Goal: Task Accomplishment & Management: Manage account settings

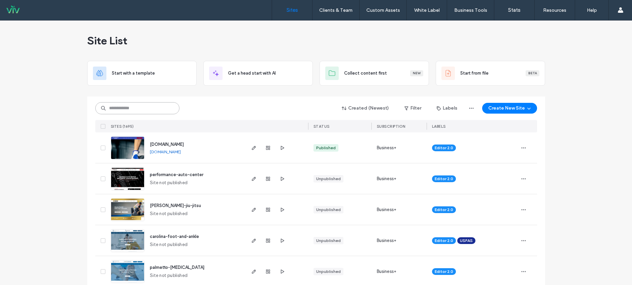
click at [127, 108] on input at bounding box center [137, 108] width 84 height 12
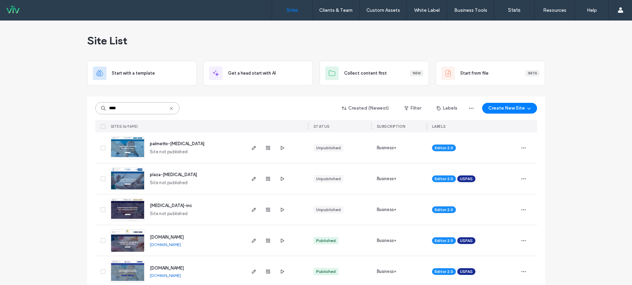
type input "****"
click at [156, 207] on span "[MEDICAL_DATA]-inc" at bounding box center [171, 205] width 42 height 5
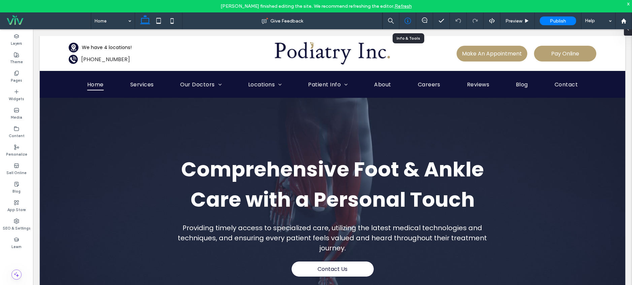
click at [408, 17] on icon at bounding box center [407, 20] width 7 height 7
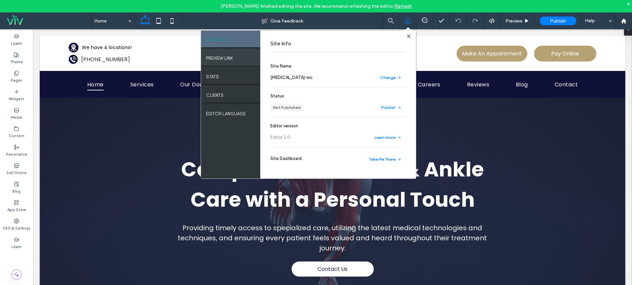
click at [241, 58] on div "PREVIEW LINK" at bounding box center [230, 57] width 59 height 17
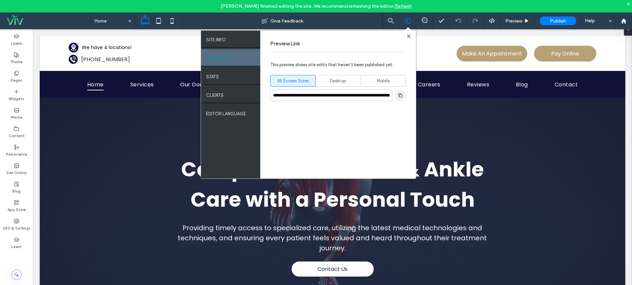
click at [404, 97] on span "button" at bounding box center [400, 95] width 11 height 11
drag, startPoint x: 523, startPoint y: 21, endPoint x: 361, endPoint y: 46, distance: 163.5
click at [523, 21] on div "Preview" at bounding box center [517, 21] width 34 height 6
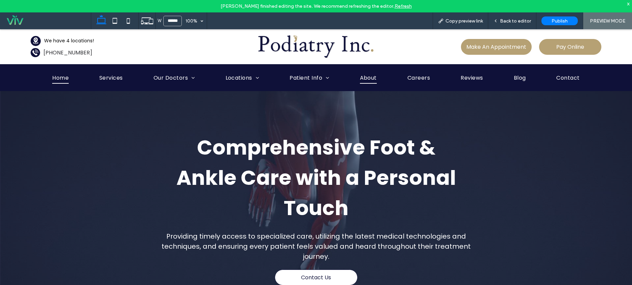
click at [371, 74] on span "About" at bounding box center [368, 78] width 17 height 12
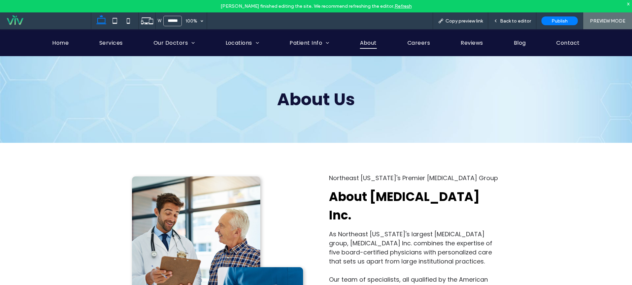
scroll to position [744, 0]
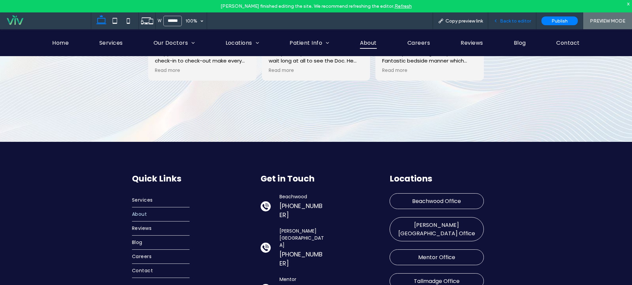
click at [515, 15] on div "Back to editor" at bounding box center [512, 20] width 48 height 17
click at [524, 21] on span "Back to editor" at bounding box center [515, 21] width 31 height 6
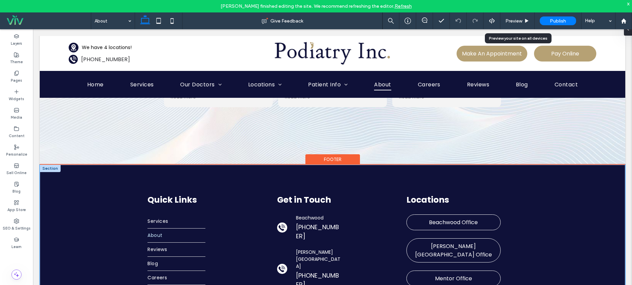
scroll to position [738, 0]
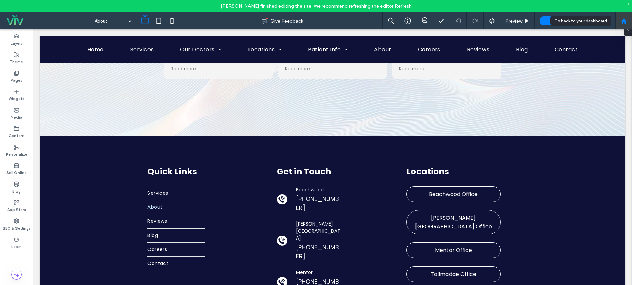
click at [628, 22] on div at bounding box center [623, 21] width 16 height 6
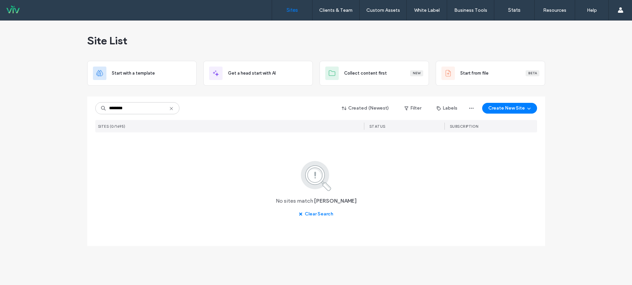
drag, startPoint x: 138, startPoint y: 107, endPoint x: 4, endPoint y: 101, distance: 134.7
click at [25, 103] on div "Site List Start with a template Get a head start with AI Collect content first …" at bounding box center [316, 153] width 632 height 265
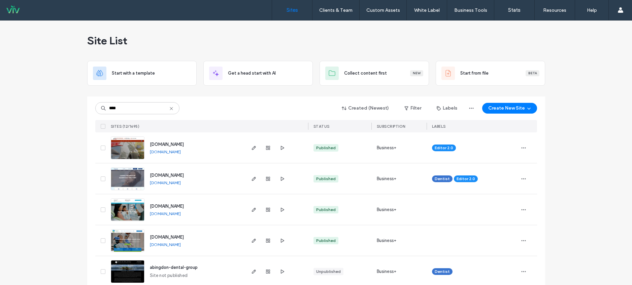
type input "****"
click at [184, 142] on span "www.dentphysicians.net" at bounding box center [167, 144] width 34 height 5
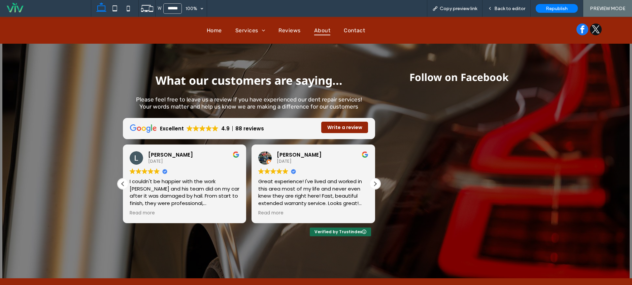
scroll to position [851, 0]
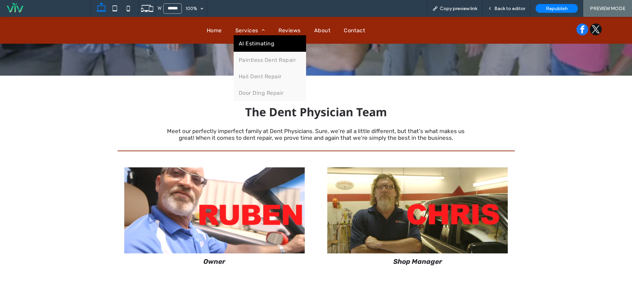
click at [253, 47] on link "AI Estimating" at bounding box center [270, 43] width 72 height 16
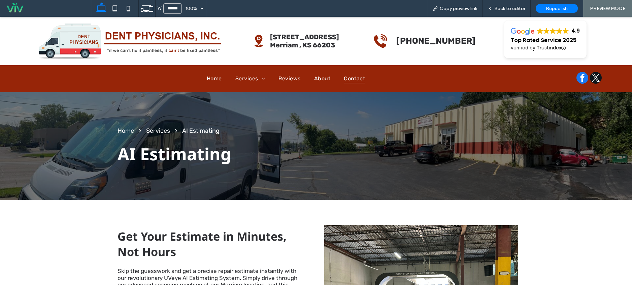
click at [357, 75] on span "Contact" at bounding box center [354, 79] width 21 height 10
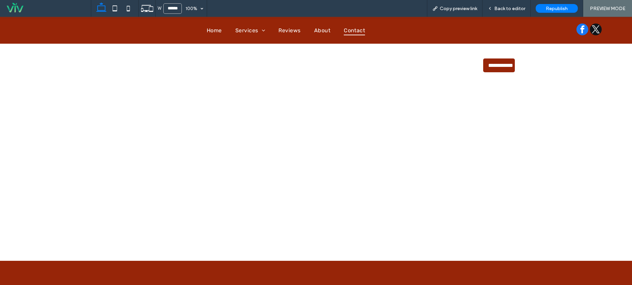
scroll to position [295, 0]
drag, startPoint x: 323, startPoint y: 29, endPoint x: 322, endPoint y: 46, distance: 16.8
click at [323, 29] on span "About" at bounding box center [322, 30] width 16 height 10
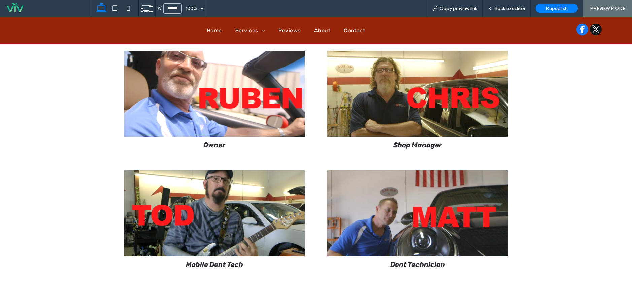
scroll to position [923, 0]
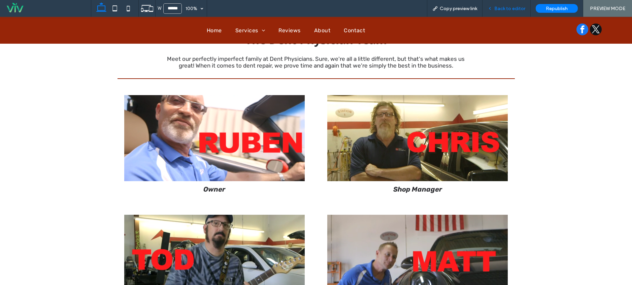
click at [505, 4] on div "Back to editor" at bounding box center [506, 8] width 48 height 17
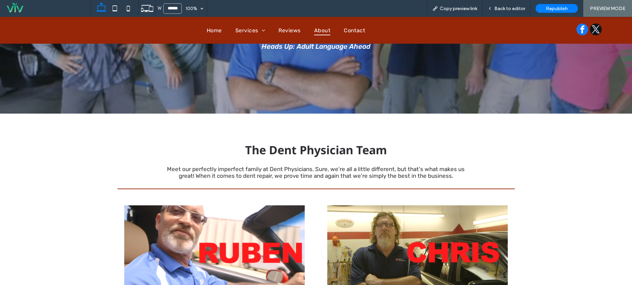
scroll to position [759, 0]
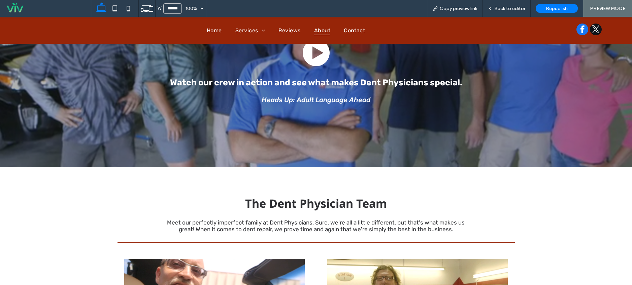
click at [496, 6] on span "Back to editor" at bounding box center [509, 9] width 31 height 6
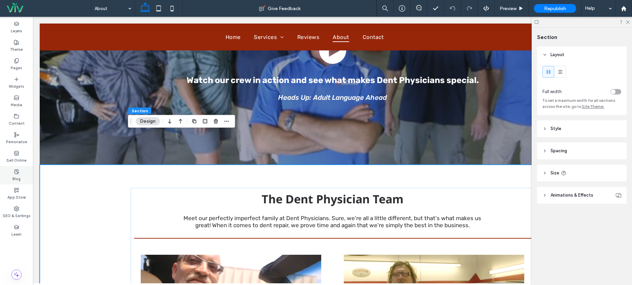
click at [8, 180] on div "Blog" at bounding box center [16, 175] width 33 height 19
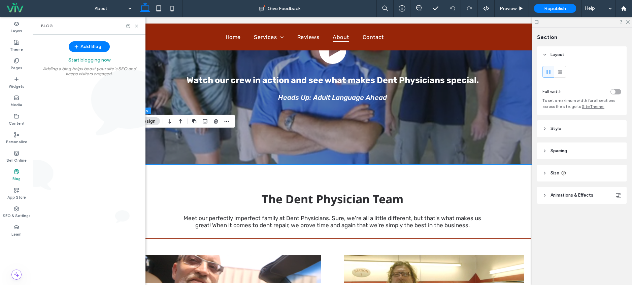
click at [135, 22] on div "Blog" at bounding box center [89, 26] width 112 height 18
click at [136, 25] on icon at bounding box center [136, 26] width 5 height 5
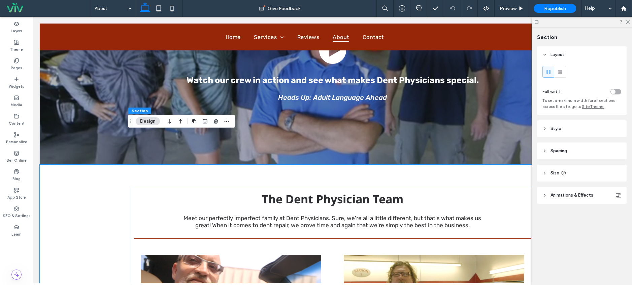
click at [582, 196] on span "Animations & Effects" at bounding box center [571, 195] width 43 height 7
click at [571, 120] on header "Style" at bounding box center [581, 128] width 89 height 17
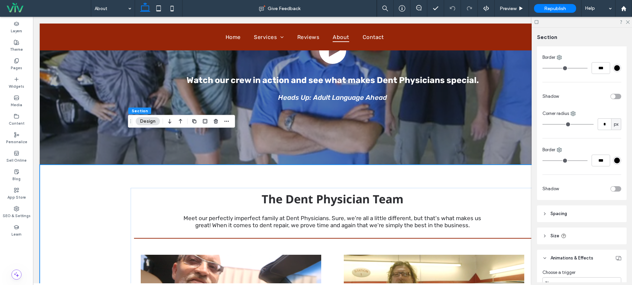
scroll to position [176, 0]
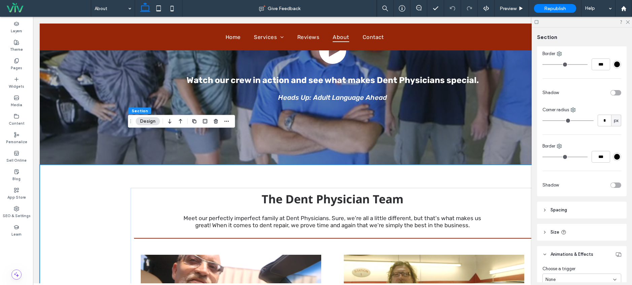
click at [624, 23] on div at bounding box center [581, 22] width 100 height 10
click at [626, 23] on icon at bounding box center [627, 22] width 4 height 4
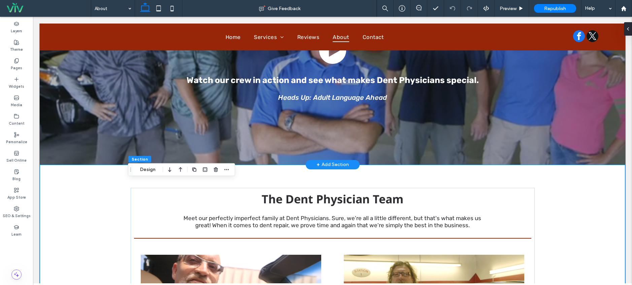
click at [161, 118] on div "Watch our crew in action and see what makes Dent Physicians special. Heads Up: …" at bounding box center [333, 67] width 404 height 194
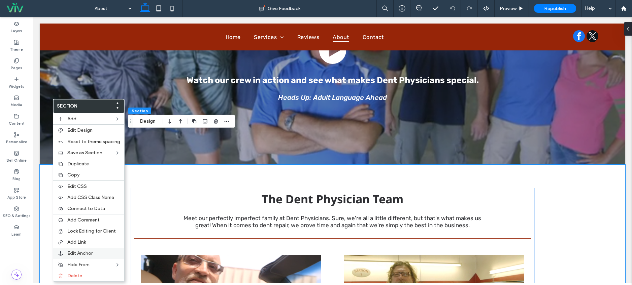
click at [85, 256] on span "Edit Anchor" at bounding box center [79, 254] width 25 height 6
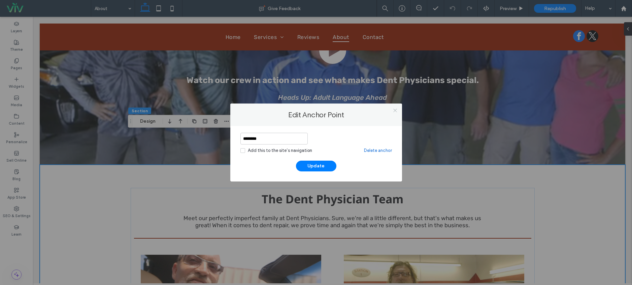
click at [395, 113] on icon at bounding box center [394, 110] width 5 height 5
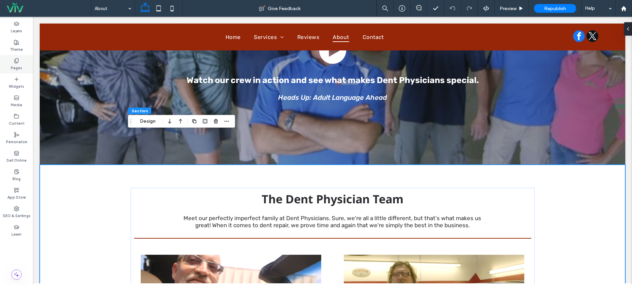
click at [12, 65] on label "Pages" at bounding box center [16, 67] width 11 height 7
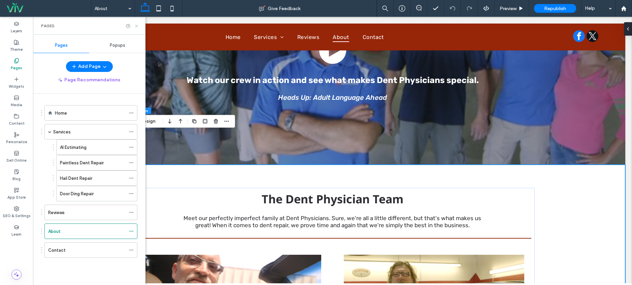
click at [137, 25] on icon at bounding box center [136, 26] width 5 height 5
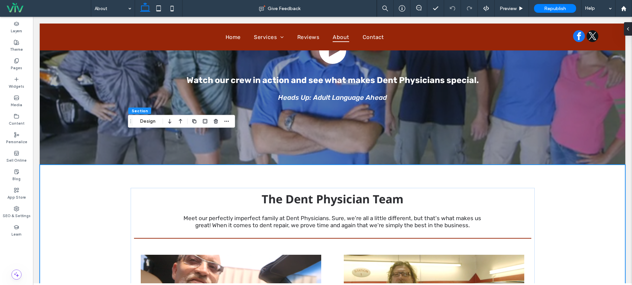
click at [255, 74] on div "Watch our crew in action and see what makes Dent Physicians special. Heads Up: …" at bounding box center [333, 68] width 404 height 148
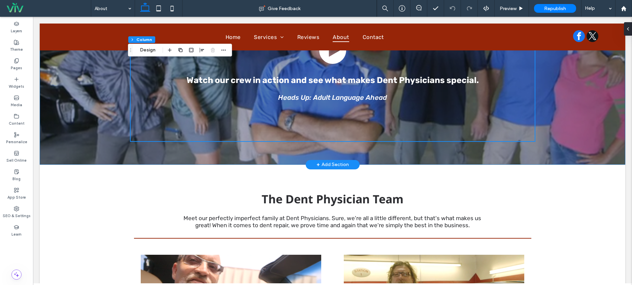
click at [101, 98] on div "Watch our crew in action and see what makes Dent Physicians special. Heads Up: …" at bounding box center [332, 67] width 585 height 194
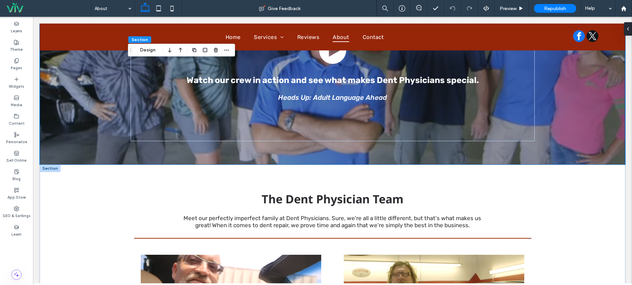
click at [46, 165] on div at bounding box center [50, 168] width 21 height 7
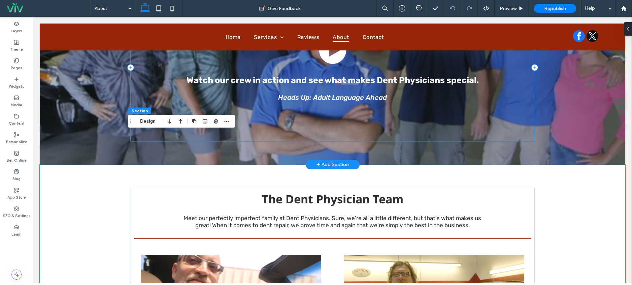
click at [88, 75] on div "Watch our crew in action and see what makes Dent Physicians special. Heads Up: …" at bounding box center [332, 67] width 585 height 194
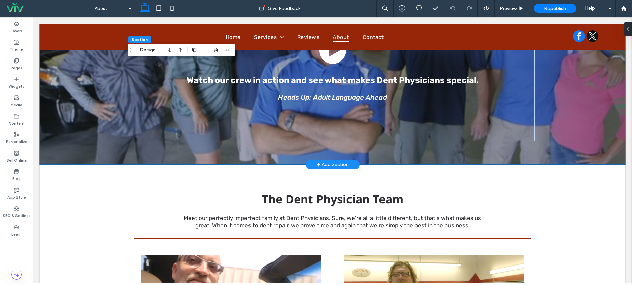
click at [81, 93] on div "Watch our crew in action and see what makes Dent Physicians special. Heads Up: …" at bounding box center [332, 67] width 585 height 194
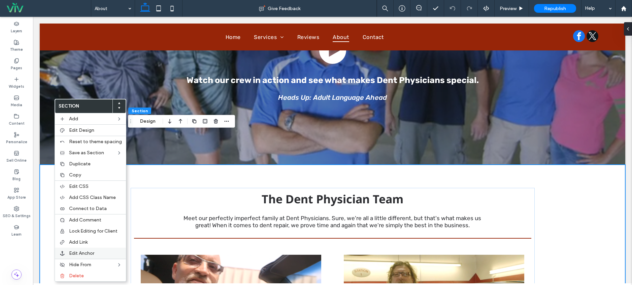
click at [83, 252] on span "Edit Anchor" at bounding box center [81, 254] width 25 height 6
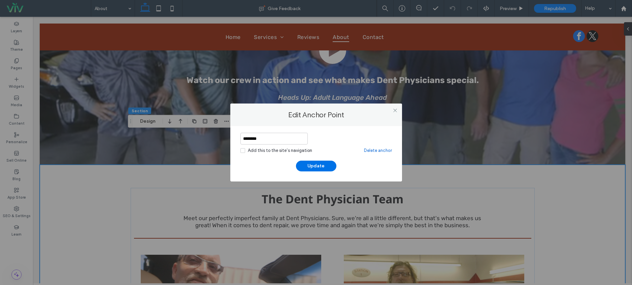
click at [328, 168] on button "Update" at bounding box center [316, 166] width 40 height 11
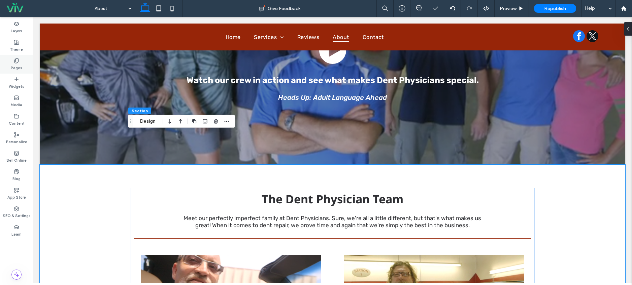
click at [21, 69] on label "Pages" at bounding box center [16, 67] width 11 height 7
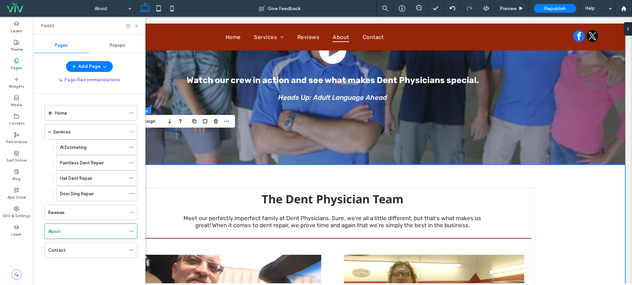
click at [41, 232] on div at bounding box center [41, 231] width 1 height 1
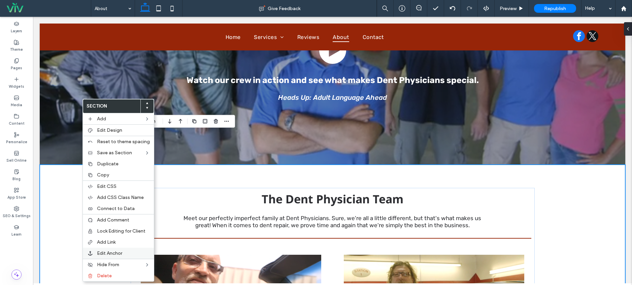
click at [117, 256] on div "Edit Anchor" at bounding box center [118, 253] width 71 height 11
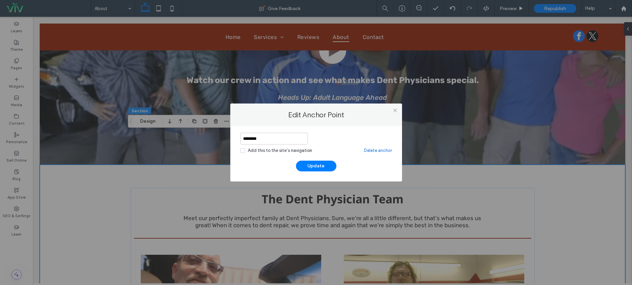
click at [243, 150] on icon at bounding box center [242, 151] width 3 height 2
click at [315, 165] on button "Update" at bounding box center [316, 166] width 40 height 11
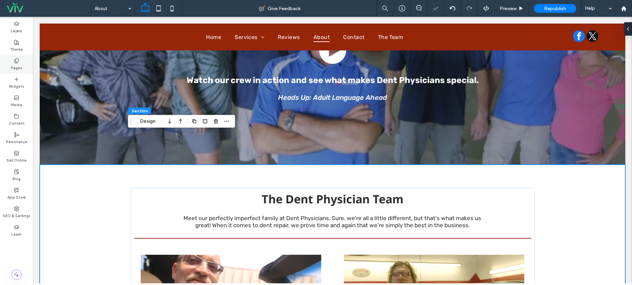
click at [20, 62] on div "Pages" at bounding box center [16, 64] width 33 height 19
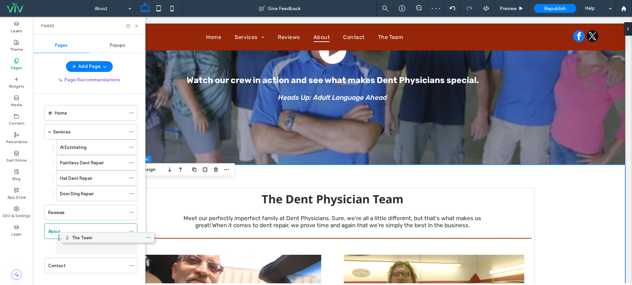
drag, startPoint x: 59, startPoint y: 270, endPoint x: 76, endPoint y: 241, distance: 33.6
click at [137, 25] on use at bounding box center [136, 26] width 3 height 3
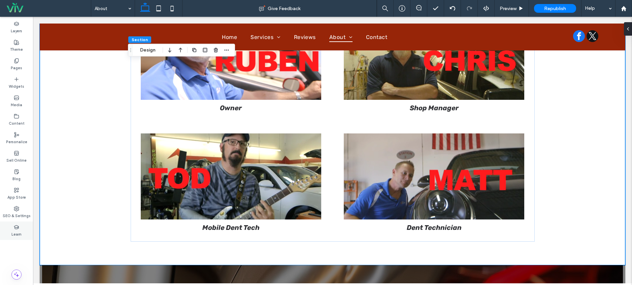
scroll to position [1044, 0]
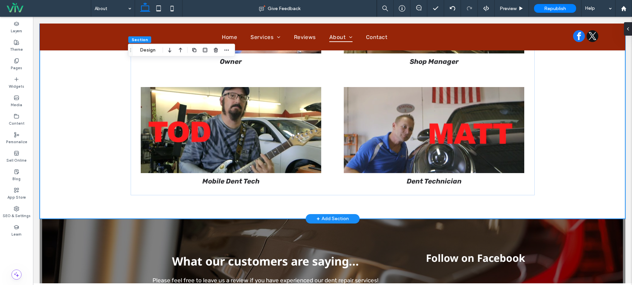
click at [317, 142] on div "Mobile Dent Tech" at bounding box center [230, 136] width 187 height 105
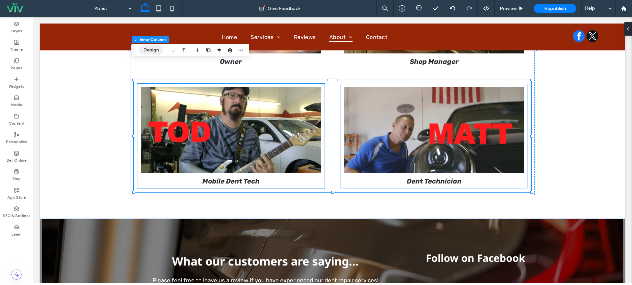
click at [147, 49] on button "Design" at bounding box center [151, 50] width 24 height 8
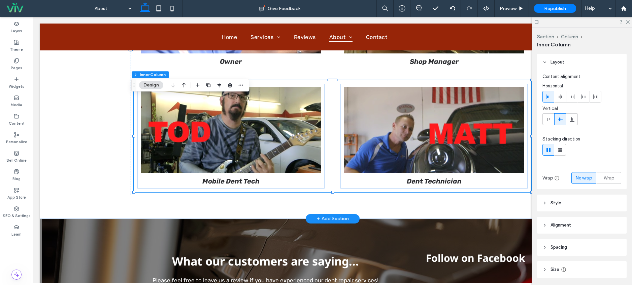
click at [308, 154] on div "Mobile Dent Tech" at bounding box center [230, 136] width 187 height 105
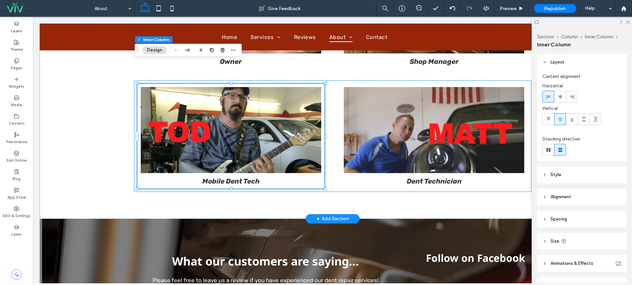
click at [335, 153] on div "Mobile Dent Tech Dent Technician" at bounding box center [332, 136] width 397 height 112
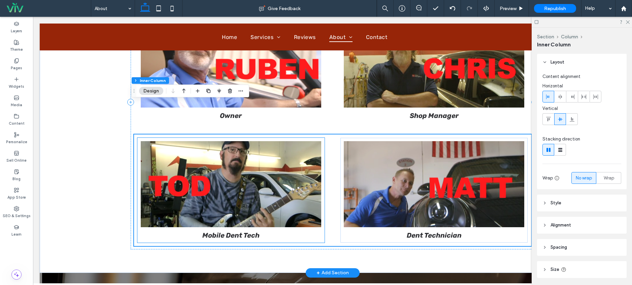
scroll to position [977, 0]
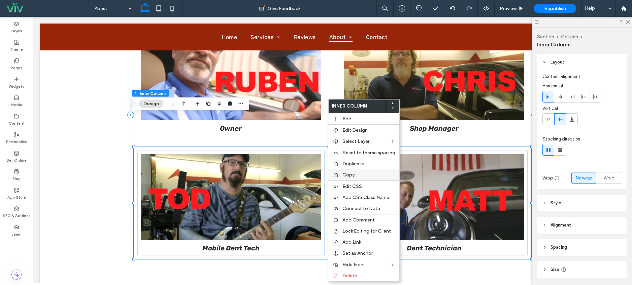
click at [367, 177] on label "Copy" at bounding box center [368, 175] width 53 height 6
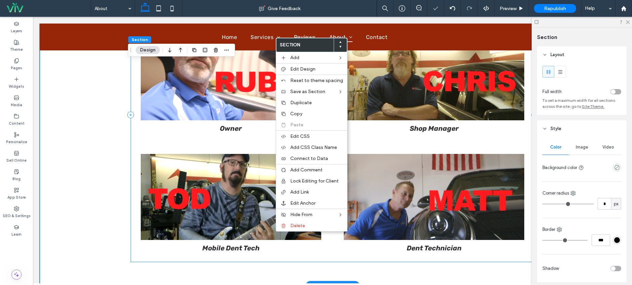
click at [264, 228] on div "The Dent Physician Team Meet our perfectly imperfect family at Dent Physicians.…" at bounding box center [333, 114] width 404 height 295
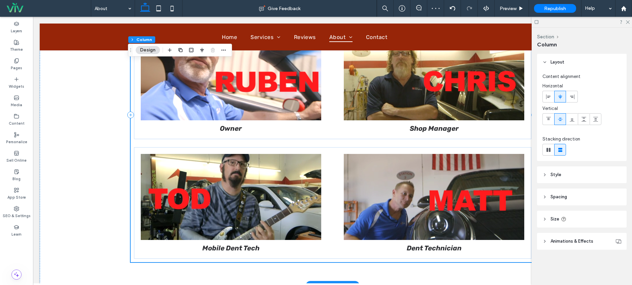
click at [264, 262] on div at bounding box center [333, 262] width 404 height 0
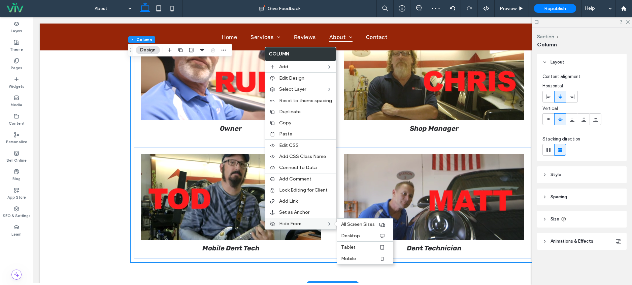
click at [265, 228] on div "Hide From All Screen Sizes Desktop Tablet Mobile" at bounding box center [300, 223] width 71 height 11
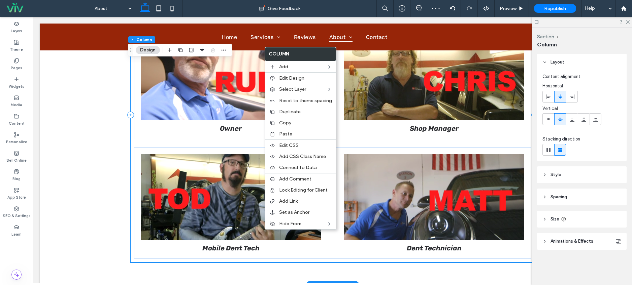
click at [253, 229] on div "The Dent Physician Team Meet our perfectly imperfect family at Dent Physicians.…" at bounding box center [333, 114] width 404 height 295
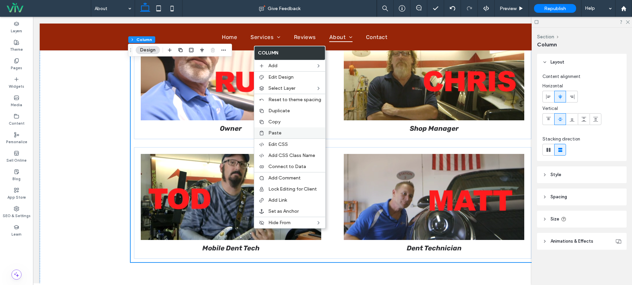
click at [285, 136] on div "Paste" at bounding box center [289, 133] width 71 height 11
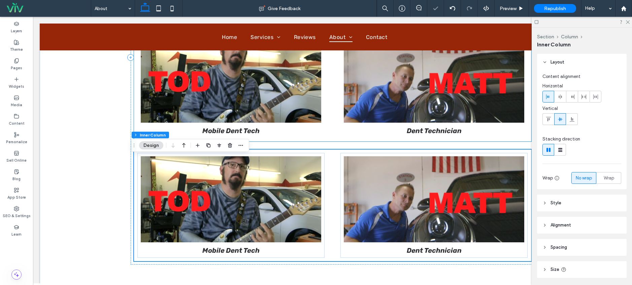
scroll to position [1103, 0]
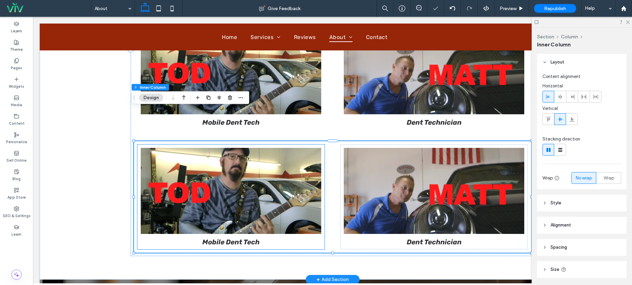
click at [261, 152] on img at bounding box center [231, 191] width 181 height 86
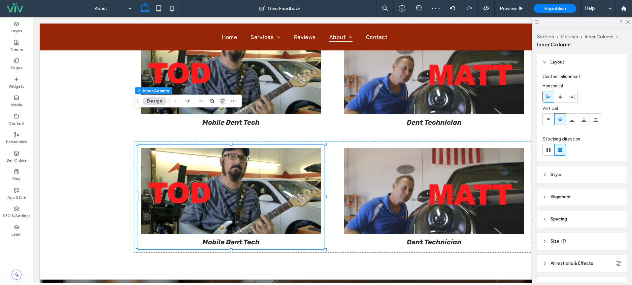
click at [223, 102] on use "button" at bounding box center [222, 101] width 4 height 4
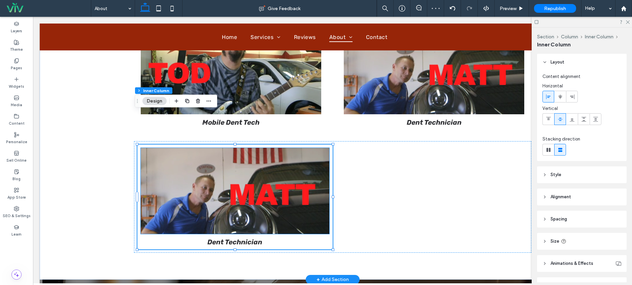
click at [221, 151] on img at bounding box center [235, 191] width 188 height 86
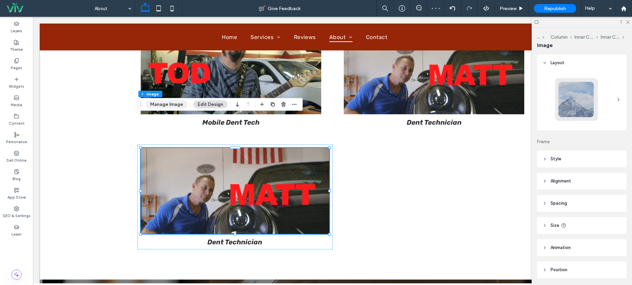
click at [167, 105] on button "Manage Image" at bounding box center [167, 105] width 42 height 8
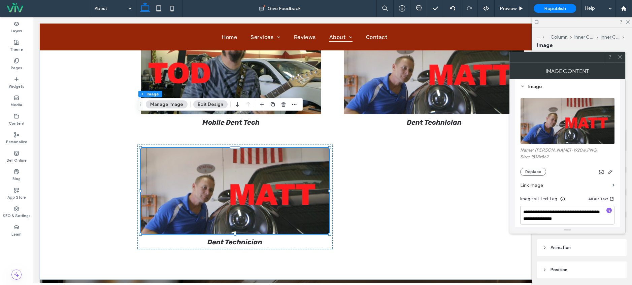
scroll to position [66, 0]
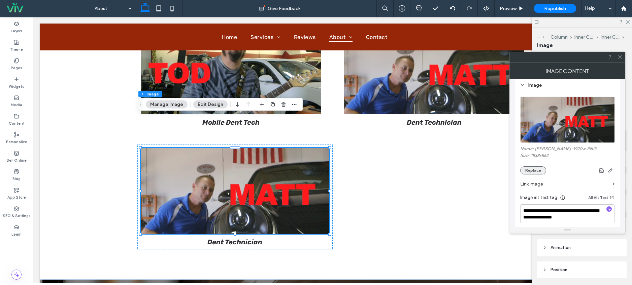
click at [539, 171] on button "Replace" at bounding box center [533, 171] width 26 height 8
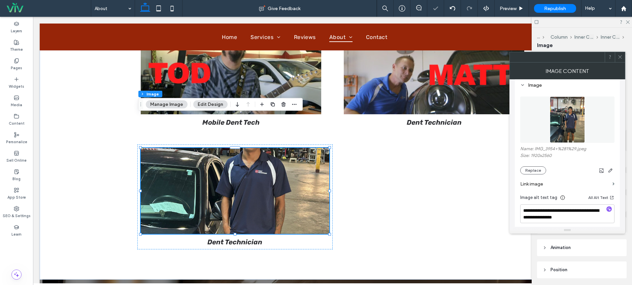
scroll to position [67, 0]
click at [617, 60] on span at bounding box center [619, 57] width 5 height 10
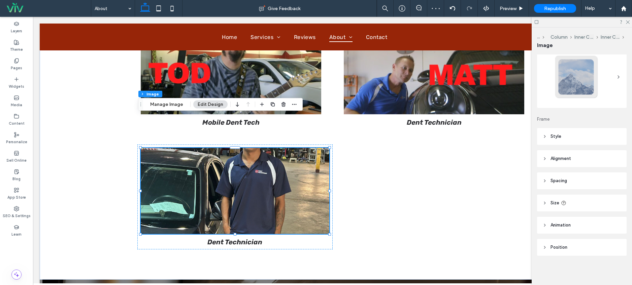
scroll to position [23, 0]
click at [566, 143] on header "Style" at bounding box center [581, 136] width 89 height 17
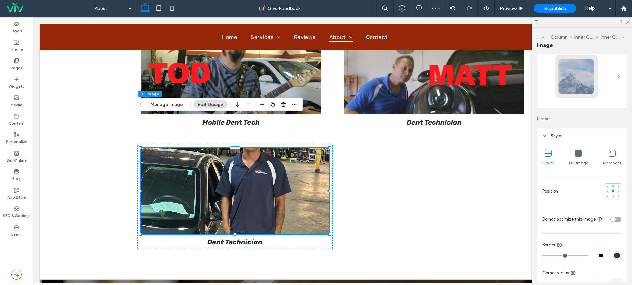
click at [611, 187] on div at bounding box center [612, 186] width 3 height 3
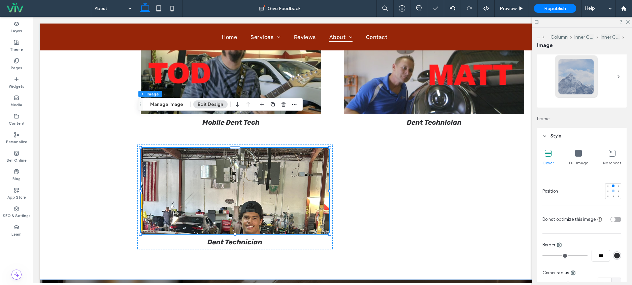
click at [611, 191] on div at bounding box center [612, 191] width 3 height 3
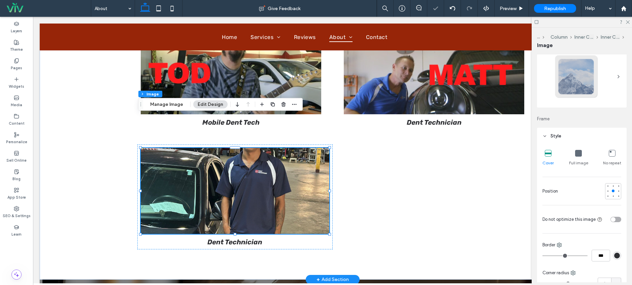
click at [188, 163] on img at bounding box center [235, 191] width 188 height 86
click at [174, 107] on button "Manage Image" at bounding box center [167, 105] width 42 height 8
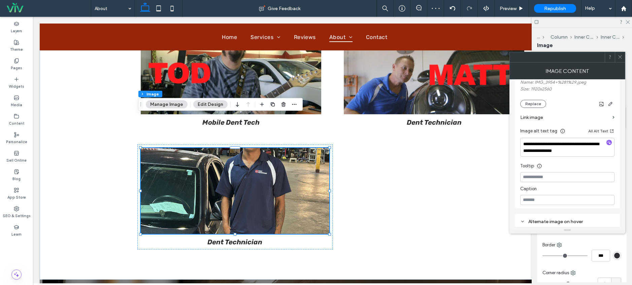
scroll to position [125, 0]
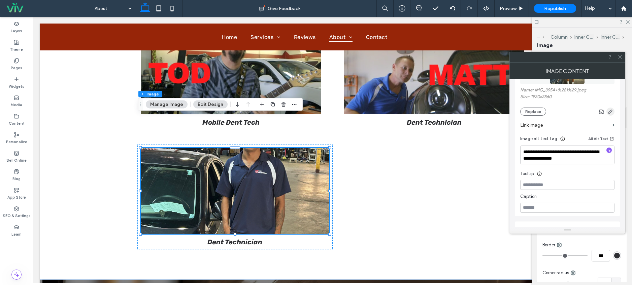
click at [609, 111] on icon "button" at bounding box center [609, 111] width 5 height 5
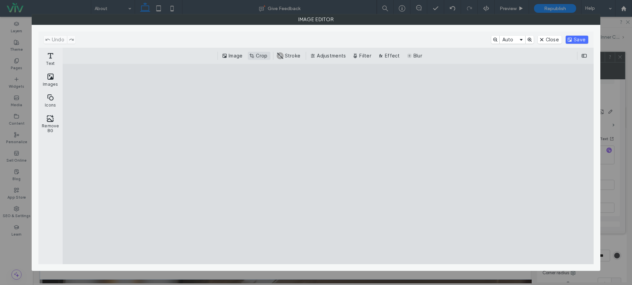
click at [262, 58] on button "Crop" at bounding box center [259, 56] width 22 height 8
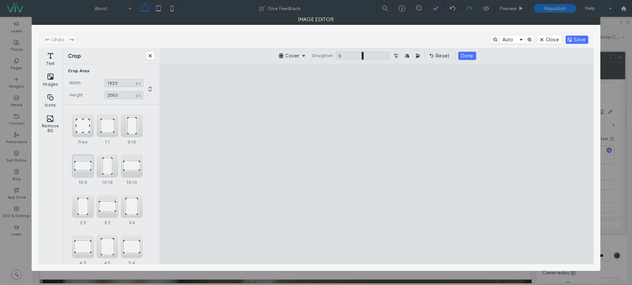
click at [81, 168] on div "16:9" at bounding box center [83, 166] width 22 height 23
type input "*******"
drag, startPoint x: 442, startPoint y: 140, endPoint x: 441, endPoint y: 198, distance: 58.2
click at [376, 164] on cesdk-canvas "Editor canvas" at bounding box center [376, 164] width 0 height 0
click at [581, 41] on button "Save" at bounding box center [576, 40] width 23 height 8
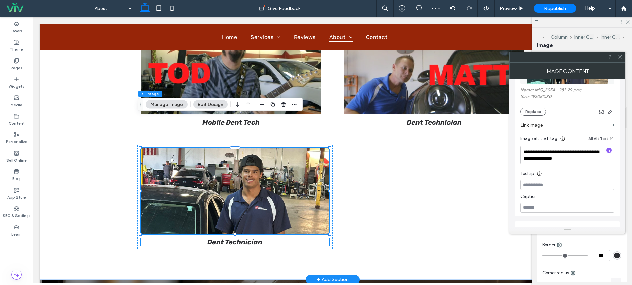
click at [225, 238] on strong "Dent Technician" at bounding box center [234, 242] width 55 height 8
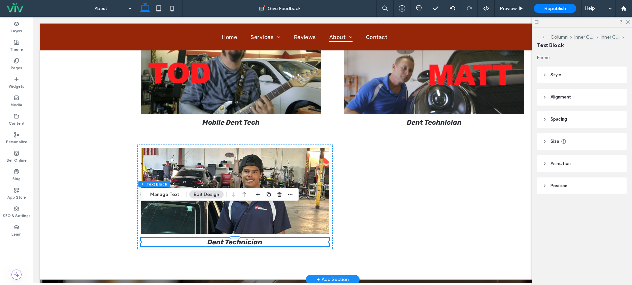
click at [232, 238] on strong "Dent Technician" at bounding box center [234, 242] width 55 height 8
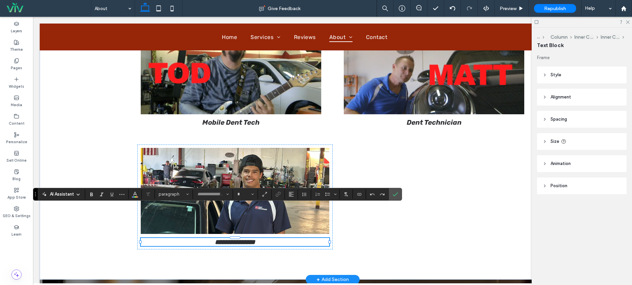
type input "*****"
type input "**"
click at [232, 239] on strong "**********" at bounding box center [235, 242] width 40 height 7
click at [202, 238] on p "**********" at bounding box center [235, 242] width 188 height 8
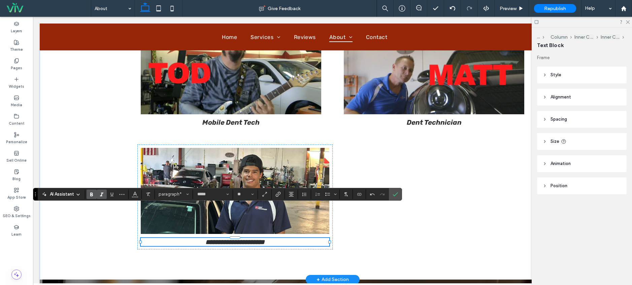
drag, startPoint x: 215, startPoint y: 209, endPoint x: 154, endPoint y: 207, distance: 60.6
click at [154, 238] on p "**********" at bounding box center [235, 242] width 188 height 8
drag, startPoint x: 396, startPoint y: 192, endPoint x: 254, endPoint y: 147, distance: 148.8
click at [396, 192] on icon "Confirm" at bounding box center [394, 194] width 5 height 5
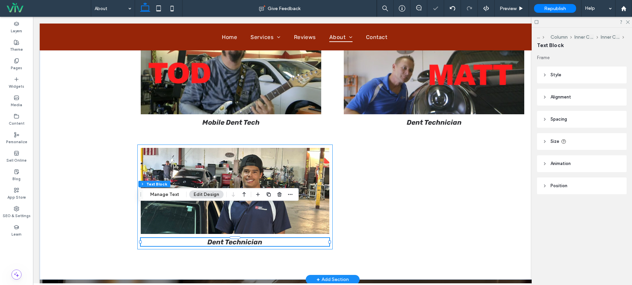
click at [205, 214] on div "Dent Technician" at bounding box center [234, 197] width 195 height 105
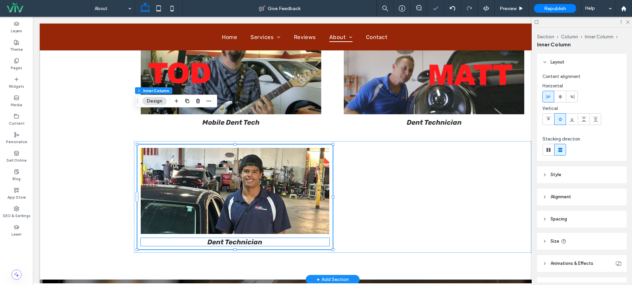
click at [199, 238] on p "Dent Technician" at bounding box center [235, 242] width 188 height 8
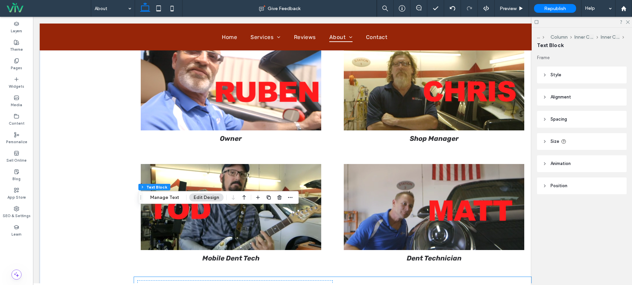
scroll to position [1100, 0]
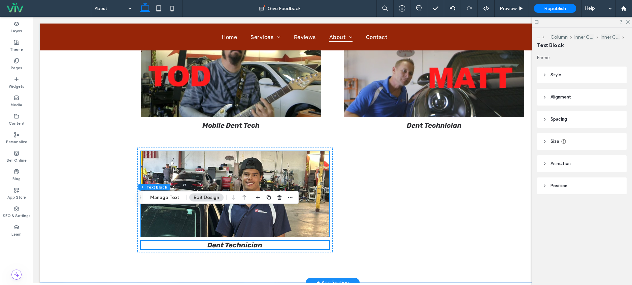
click at [242, 159] on img at bounding box center [235, 194] width 188 height 86
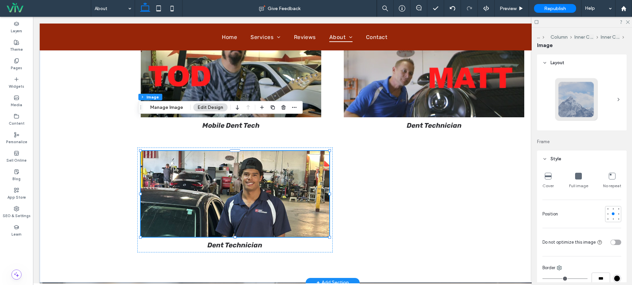
click at [158, 203] on img at bounding box center [235, 194] width 188 height 86
click at [166, 190] on img at bounding box center [235, 194] width 188 height 86
click at [168, 111] on button "Manage Image" at bounding box center [167, 108] width 42 height 8
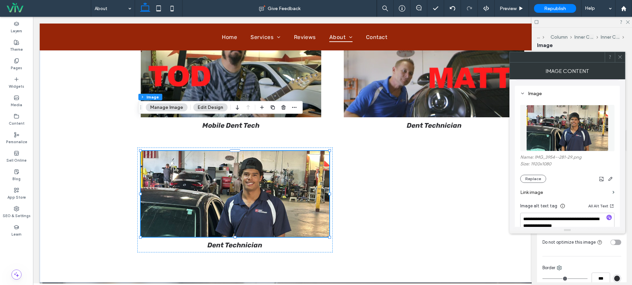
scroll to position [59, 0]
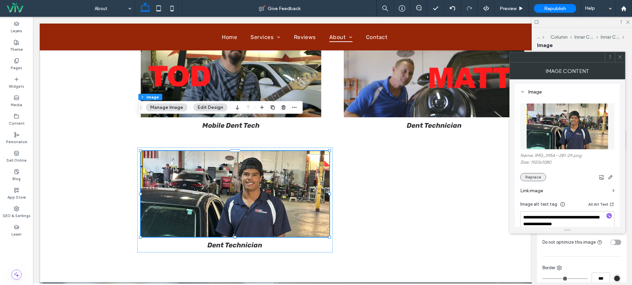
click at [539, 175] on button "Replace" at bounding box center [533, 177] width 26 height 8
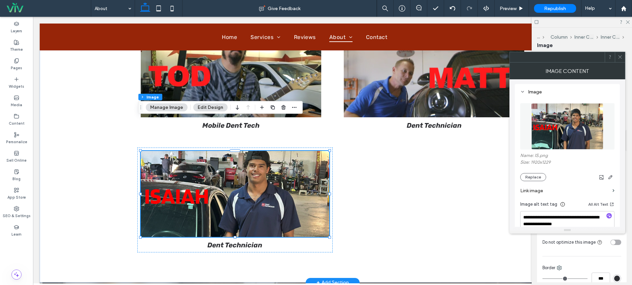
click at [239, 170] on img at bounding box center [235, 194] width 188 height 86
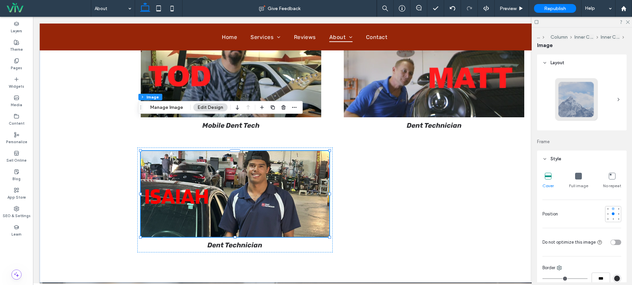
click at [611, 211] on div at bounding box center [612, 209] width 5 height 5
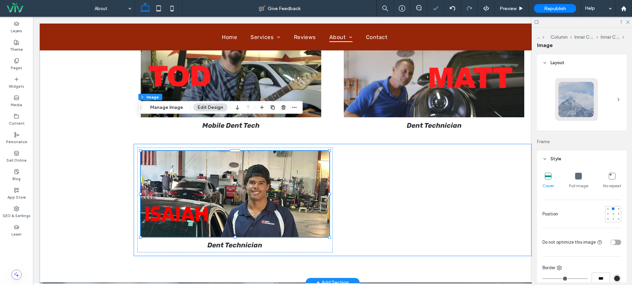
click at [448, 213] on div "Dent Technician" at bounding box center [332, 200] width 397 height 112
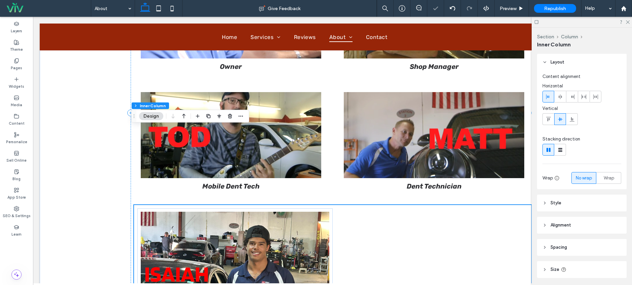
scroll to position [1038, 0]
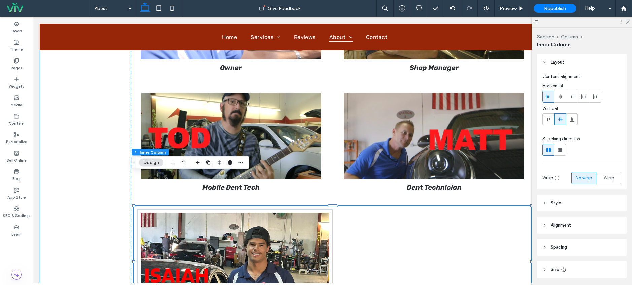
click at [79, 89] on div "The Dent Physician Team Meet our perfectly imperfect family at Dent Physicians.…" at bounding box center [332, 114] width 585 height 462
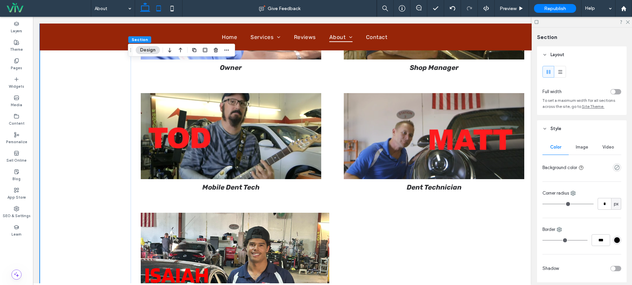
click at [158, 6] on use at bounding box center [158, 8] width 4 height 6
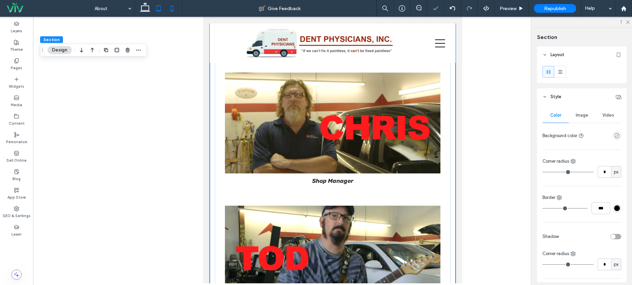
scroll to position [1378, 0]
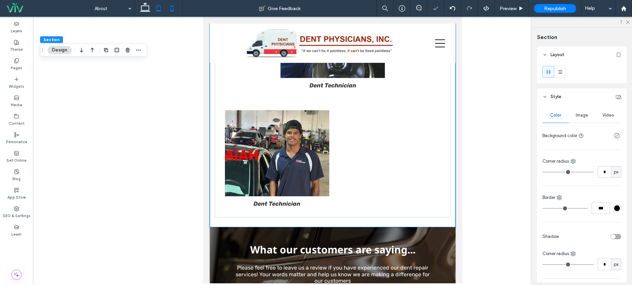
click at [173, 7] on icon at bounding box center [171, 8] width 13 height 13
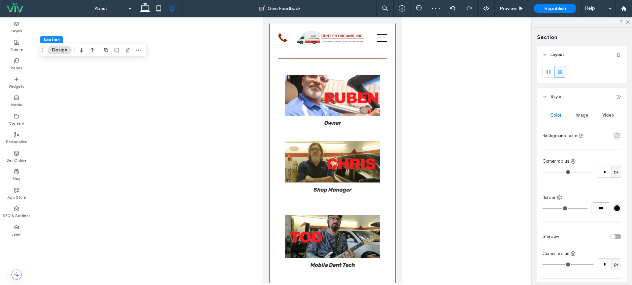
scroll to position [1268, 0]
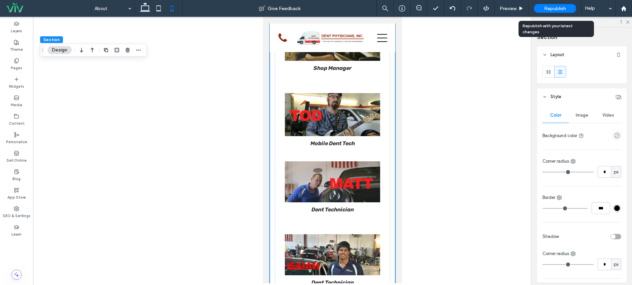
click at [560, 10] on span "Republish" at bounding box center [555, 9] width 22 height 6
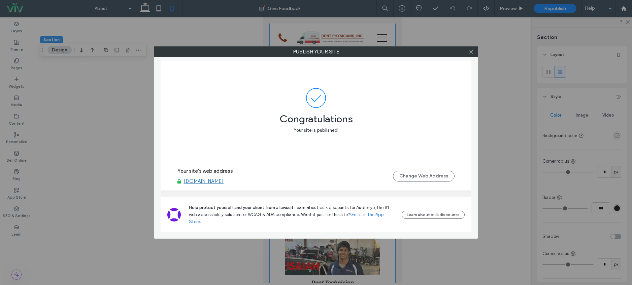
click at [141, 11] on div "Publish your site Congratulations Your site is published! Your site's web addre…" at bounding box center [316, 142] width 632 height 285
click at [144, 9] on div "Publish your site Congratulations Your site is published! Your site's web addre…" at bounding box center [316, 142] width 632 height 285
drag, startPoint x: 472, startPoint y: 51, endPoint x: 347, endPoint y: 39, distance: 126.1
click at [472, 51] on icon at bounding box center [470, 51] width 5 height 5
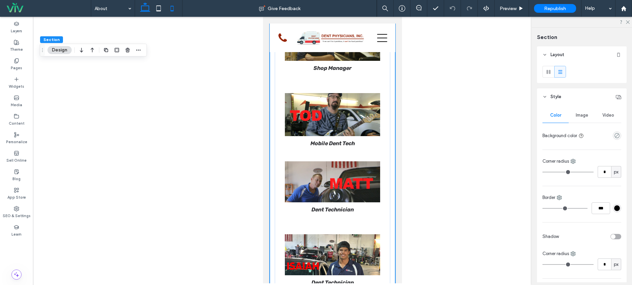
click at [148, 7] on use at bounding box center [145, 6] width 10 height 9
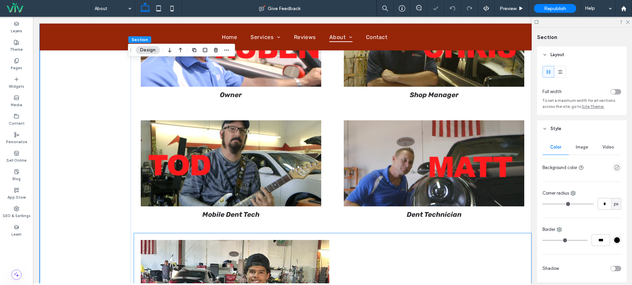
scroll to position [1059, 0]
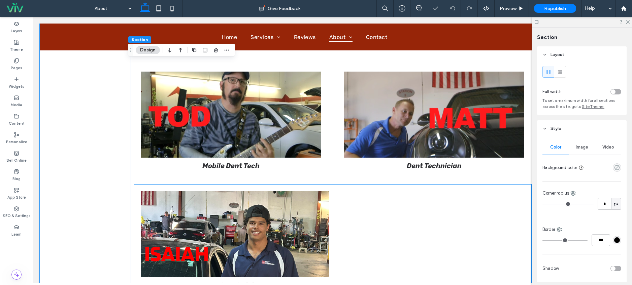
click at [360, 192] on div "Dent Technician" at bounding box center [332, 241] width 397 height 112
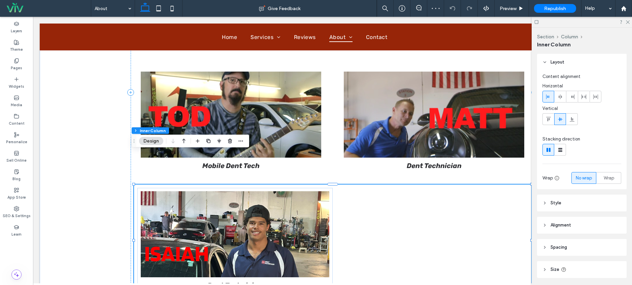
click at [393, 193] on div "Dent Technician" at bounding box center [332, 241] width 397 height 112
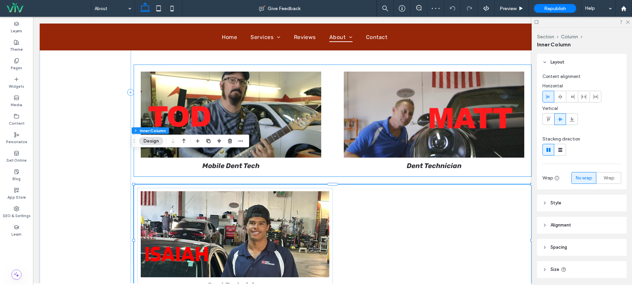
click at [415, 104] on img at bounding box center [434, 115] width 181 height 86
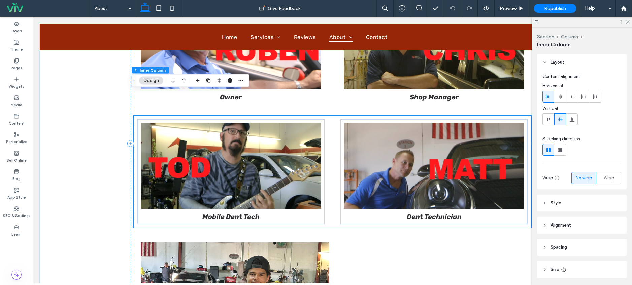
scroll to position [1000, 0]
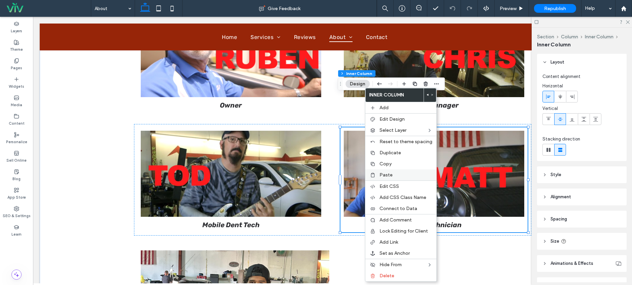
click at [388, 170] on div "Paste" at bounding box center [400, 175] width 71 height 11
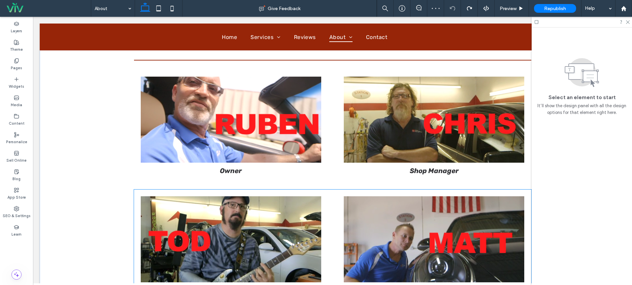
scroll to position [1018, 0]
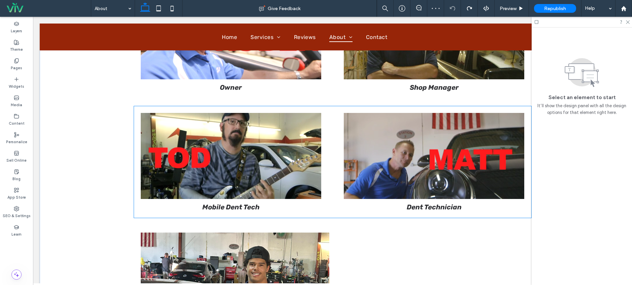
click at [360, 156] on img at bounding box center [434, 156] width 181 height 86
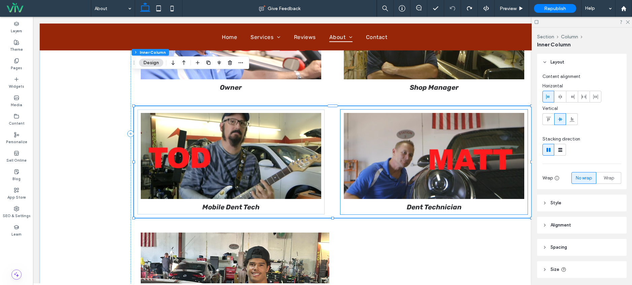
click at [353, 203] on p "Dent Technician" at bounding box center [434, 207] width 181 height 8
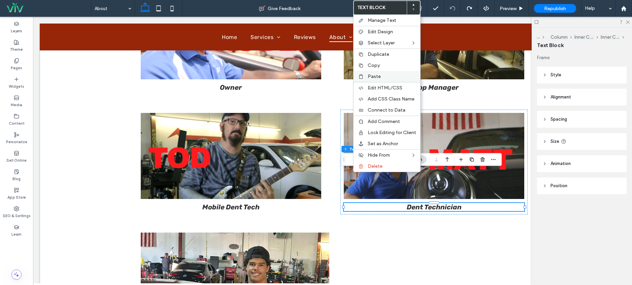
click at [380, 67] on label "Copy" at bounding box center [391, 66] width 48 height 6
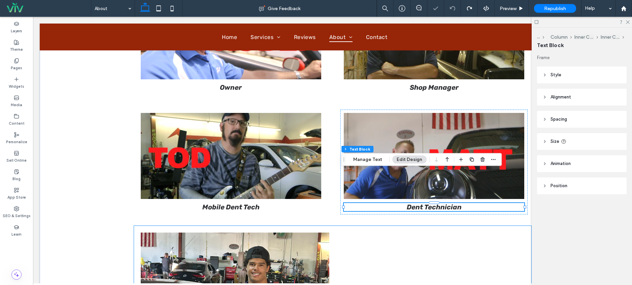
click at [390, 236] on div "Dent Technician" at bounding box center [332, 282] width 397 height 112
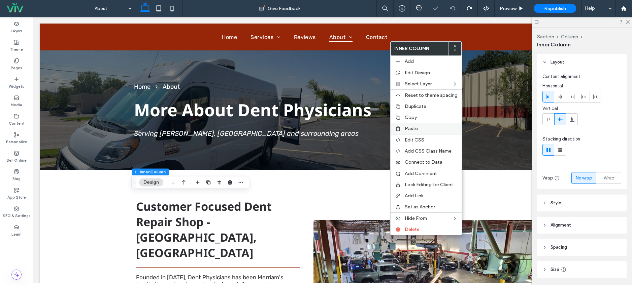
click at [412, 129] on span "Paste" at bounding box center [410, 129] width 13 height 6
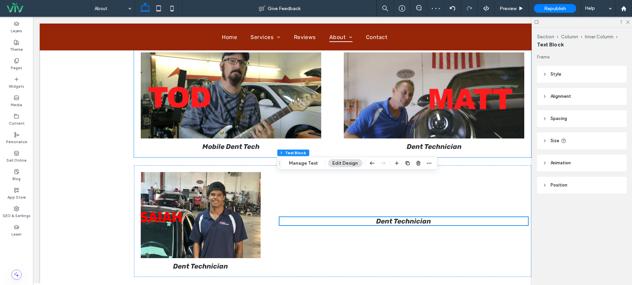
scroll to position [1078, 0]
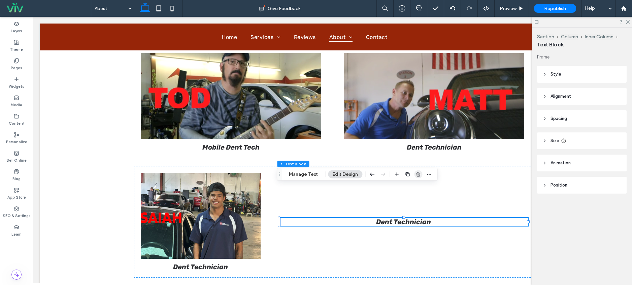
click at [417, 175] on use "button" at bounding box center [418, 174] width 4 height 4
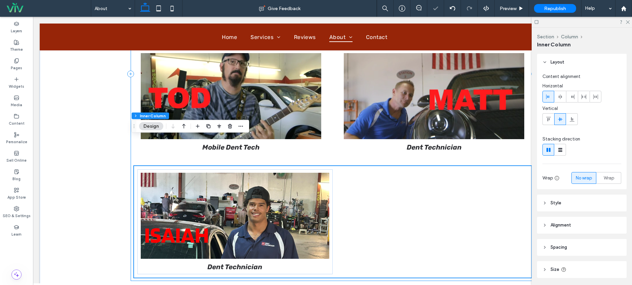
scroll to position [940, 0]
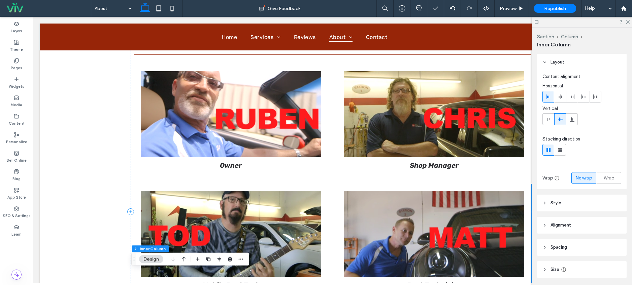
click at [370, 191] on img at bounding box center [434, 234] width 181 height 86
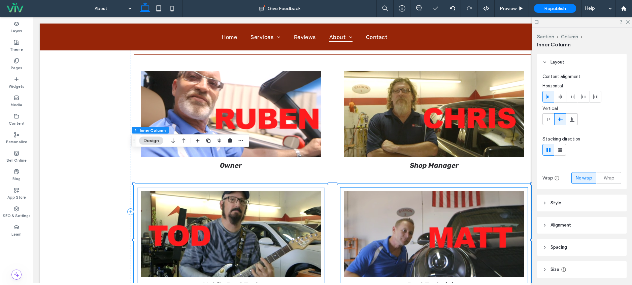
click at [342, 188] on div "Dent Technician" at bounding box center [433, 240] width 187 height 105
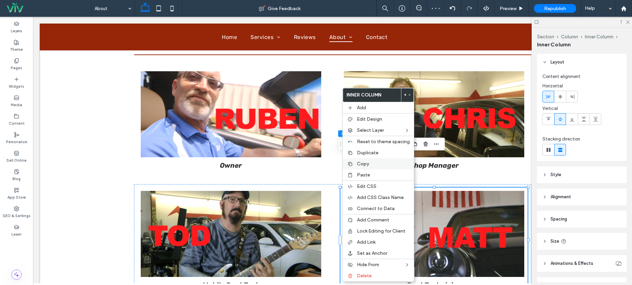
click at [363, 166] on span "Copy" at bounding box center [363, 164] width 12 height 6
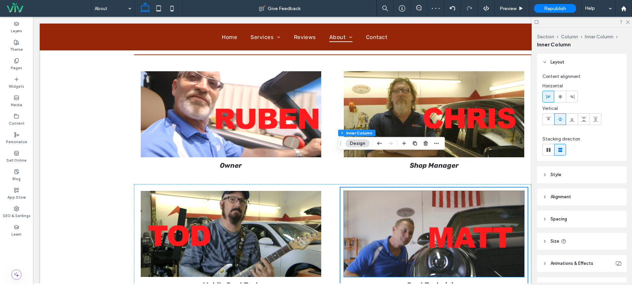
scroll to position [1166, 0]
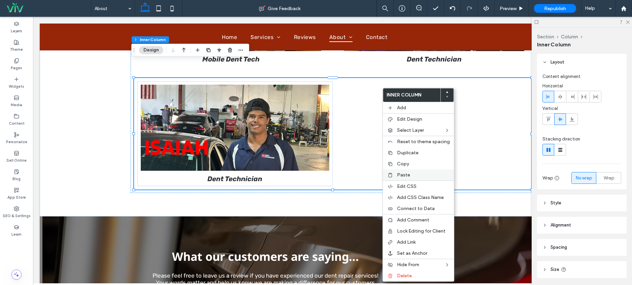
click at [404, 173] on span "Paste" at bounding box center [403, 175] width 13 height 6
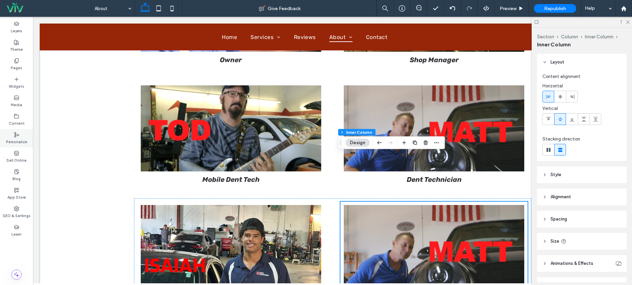
scroll to position [1044, 0]
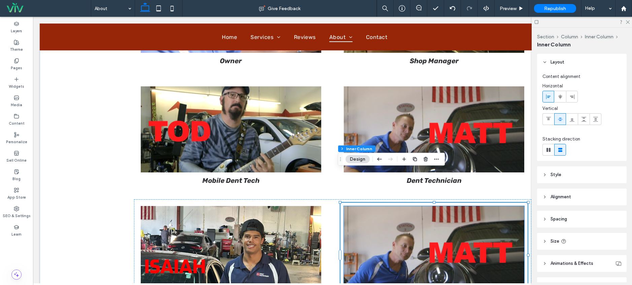
drag, startPoint x: 381, startPoint y: 175, endPoint x: 391, endPoint y: 189, distance: 17.2
click at [402, 206] on img at bounding box center [434, 249] width 181 height 86
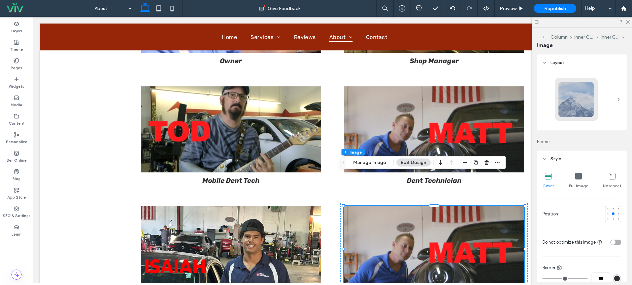
click at [441, 225] on img at bounding box center [434, 249] width 181 height 86
click at [368, 161] on button "Manage Image" at bounding box center [370, 163] width 42 height 8
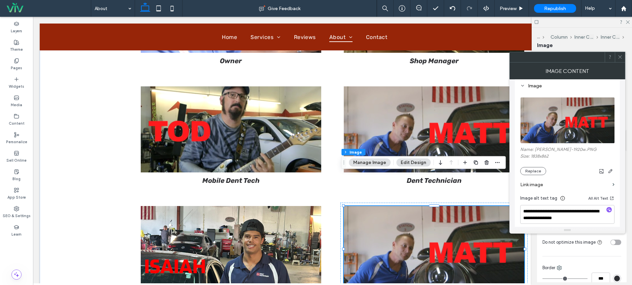
scroll to position [66, 0]
click at [539, 172] on button "Replace" at bounding box center [533, 171] width 26 height 8
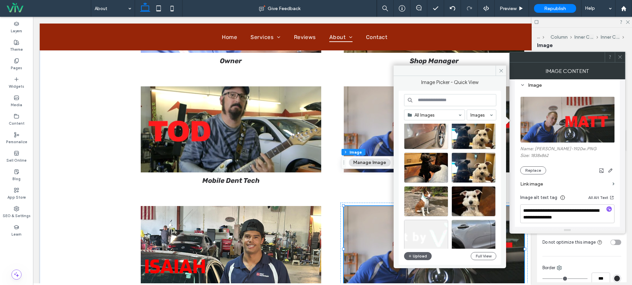
scroll to position [85, 0]
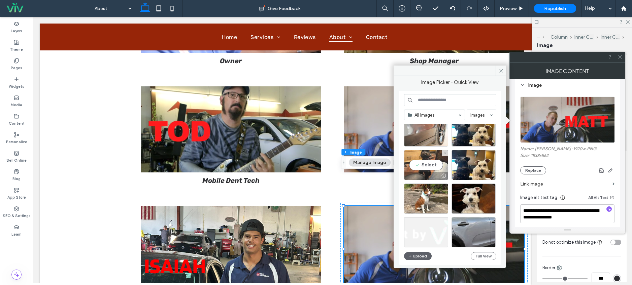
click at [426, 174] on div at bounding box center [425, 176] width 43 height 8
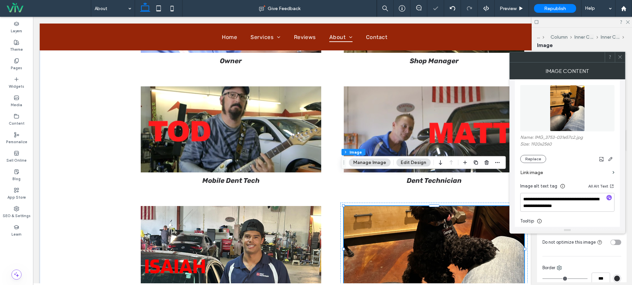
scroll to position [113, 0]
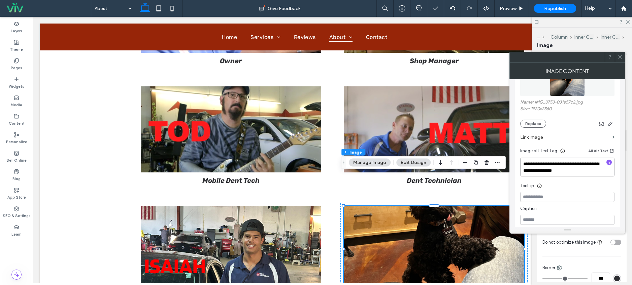
click at [567, 173] on textarea "**********" at bounding box center [567, 167] width 94 height 19
click at [477, 160] on body ".wqwq-1{fill:#231f20;} .cls-1q, .cls-2q { fill-rule: evenodd; } .cls-2q { fill:…" at bounding box center [316, 142] width 632 height 285
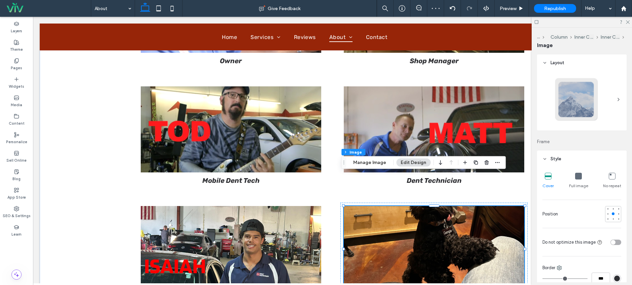
click at [453, 222] on img at bounding box center [434, 249] width 181 height 86
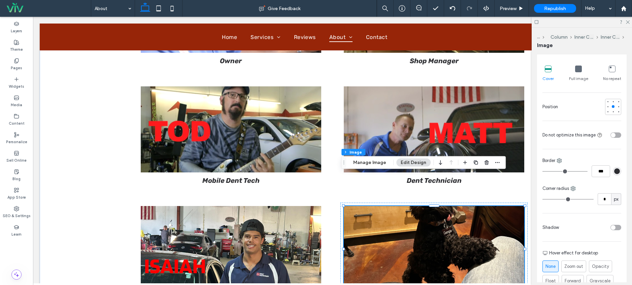
scroll to position [120, 0]
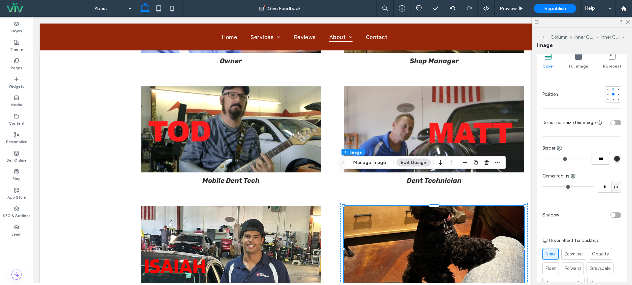
click at [611, 89] on div at bounding box center [612, 89] width 3 height 3
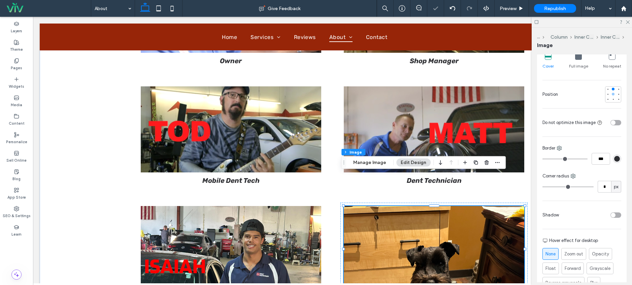
click at [611, 94] on div at bounding box center [612, 94] width 3 height 3
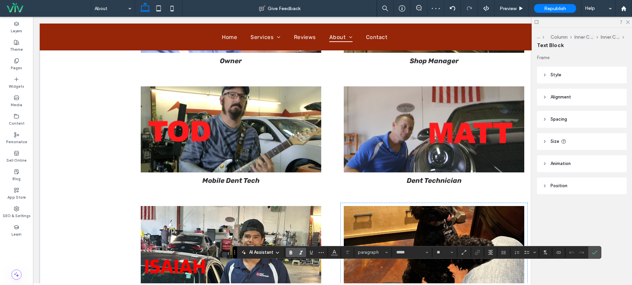
type input "*****"
type input "**"
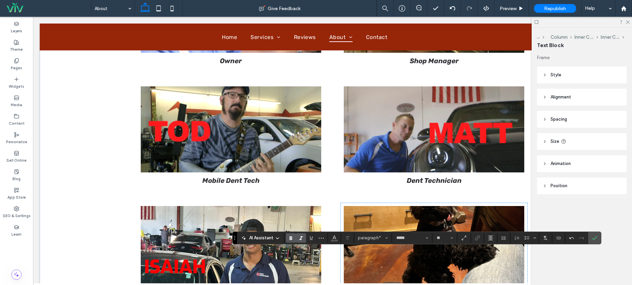
scroll to position [1106, 0]
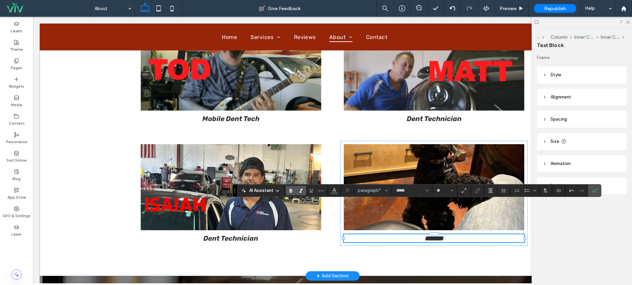
click at [431, 235] on strong "*******" at bounding box center [433, 238] width 19 height 7
click at [410, 147] on img at bounding box center [434, 187] width 181 height 86
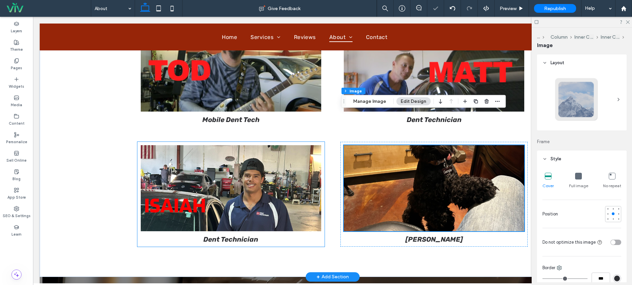
scroll to position [1105, 0]
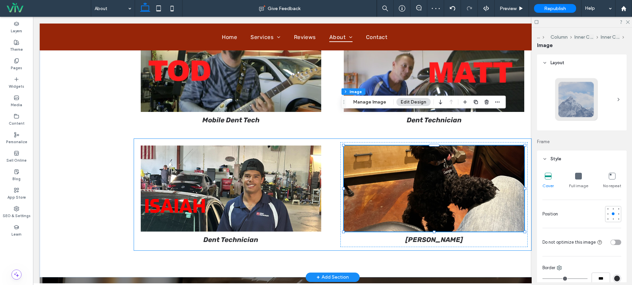
click at [331, 171] on div "Dent Technician Georgie" at bounding box center [332, 195] width 397 height 112
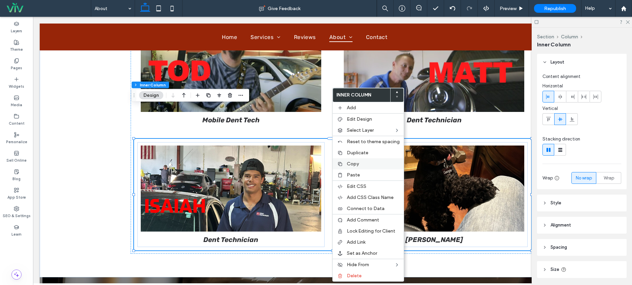
click at [351, 163] on span "Copy" at bounding box center [353, 164] width 12 height 6
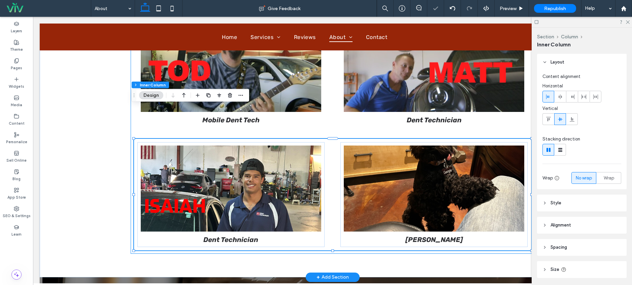
click at [309, 220] on div "The Dent Physician Team Meet our perfectly imperfect family at Dent Physicians.…" at bounding box center [333, 46] width 404 height 415
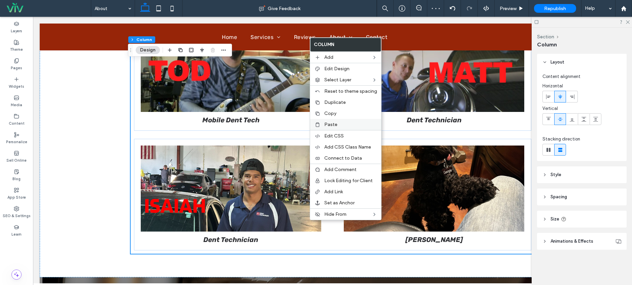
click at [346, 125] on label "Paste" at bounding box center [350, 125] width 53 height 6
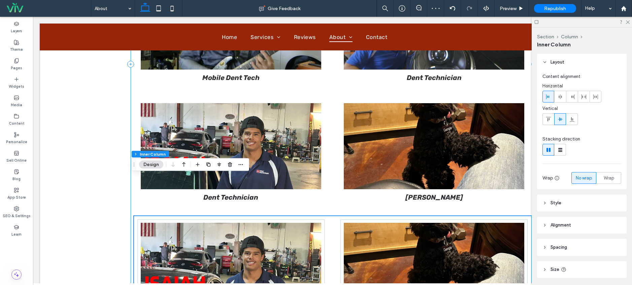
scroll to position [1168, 0]
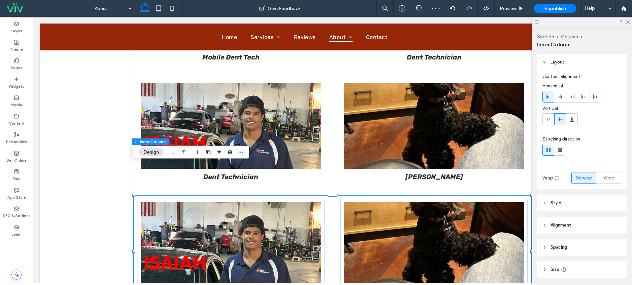
click at [239, 203] on img at bounding box center [231, 246] width 181 height 86
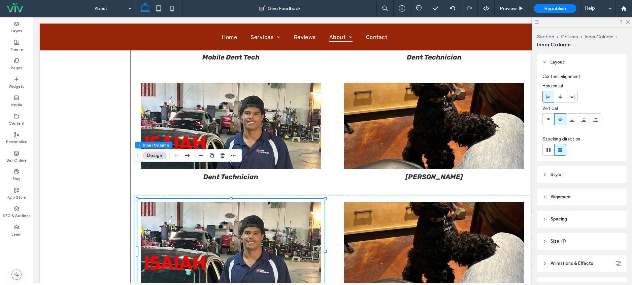
click at [215, 205] on img at bounding box center [231, 246] width 181 height 86
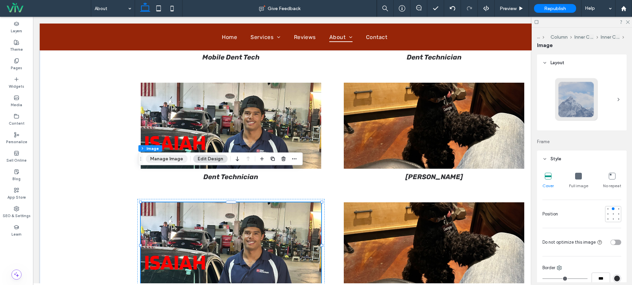
click at [172, 161] on button "Manage Image" at bounding box center [167, 159] width 42 height 8
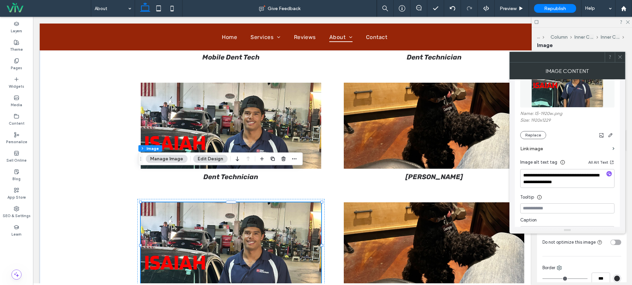
scroll to position [104, 0]
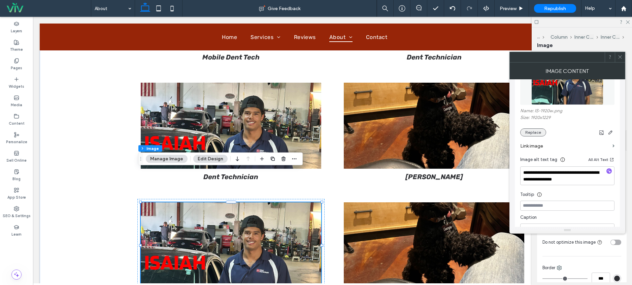
click at [539, 135] on button "Replace" at bounding box center [533, 133] width 26 height 8
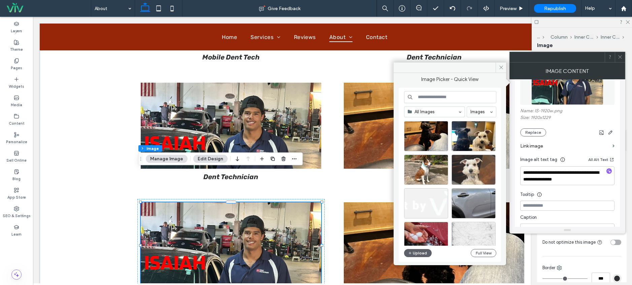
scroll to position [113, 0]
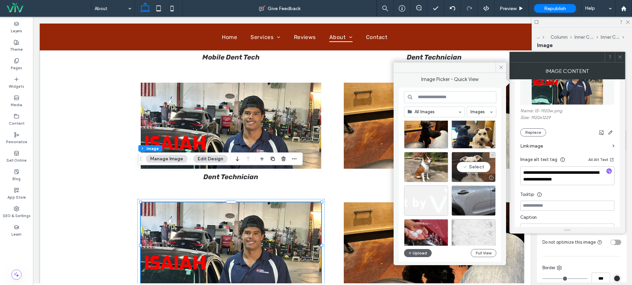
click at [470, 176] on div at bounding box center [473, 178] width 43 height 8
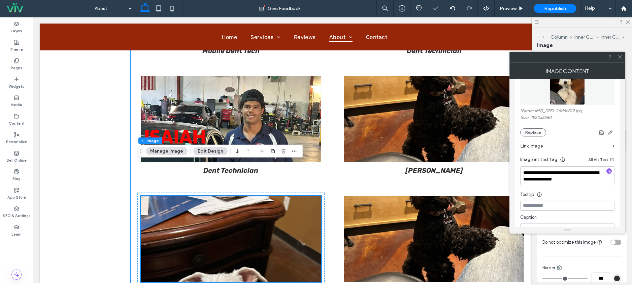
scroll to position [1176, 0]
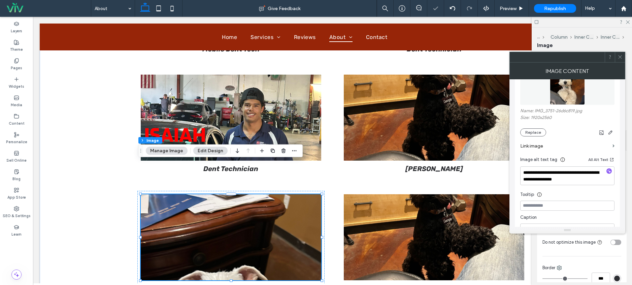
click at [236, 285] on strong "Dent Technician" at bounding box center [230, 289] width 55 height 8
click at [236, 285] on div "Dent Technician" at bounding box center [231, 289] width 181 height 8
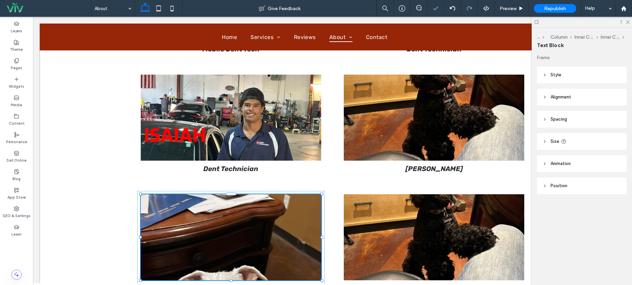
click at [236, 285] on div "Dent Technician" at bounding box center [231, 289] width 181 height 8
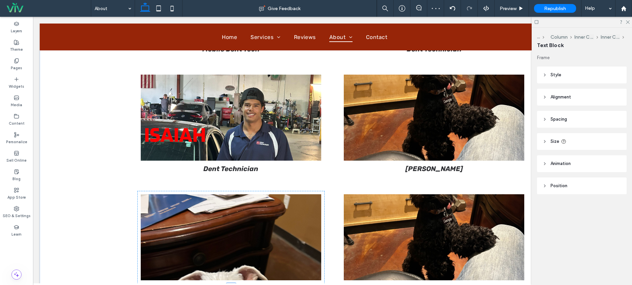
type input "*****"
type input "**"
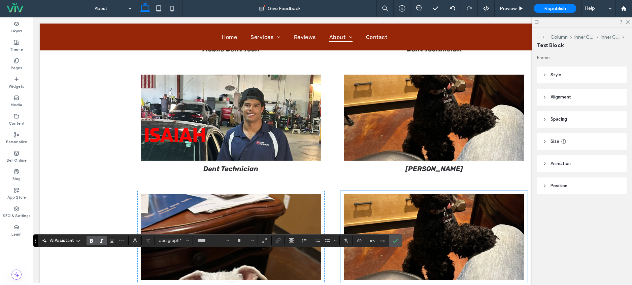
click at [437, 194] on img at bounding box center [434, 237] width 181 height 86
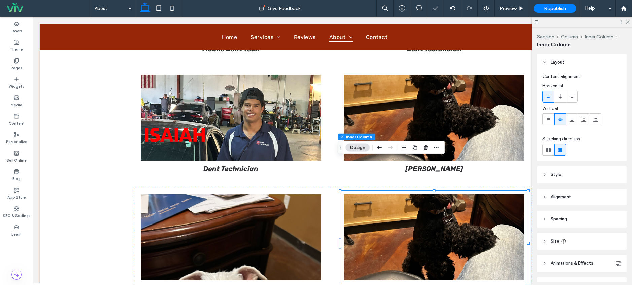
click at [431, 194] on img at bounding box center [434, 237] width 181 height 86
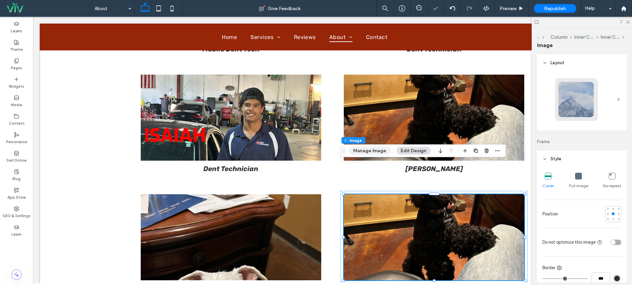
click at [361, 153] on button "Manage Image" at bounding box center [370, 151] width 42 height 8
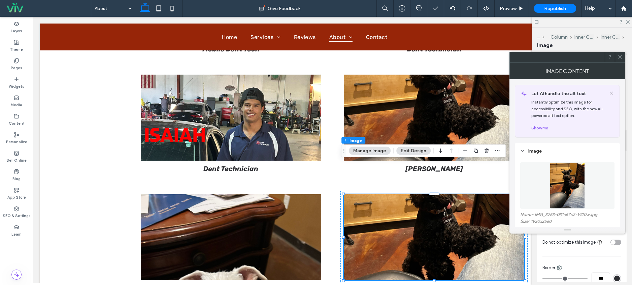
scroll to position [140, 0]
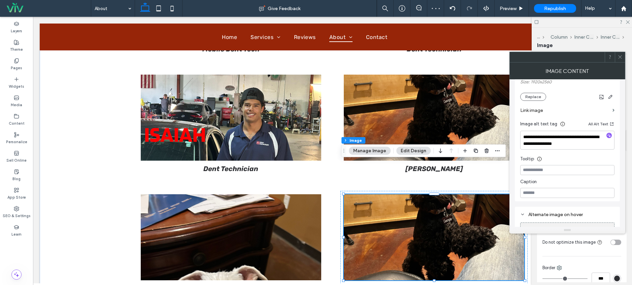
click at [532, 93] on div "Replace" at bounding box center [567, 97] width 94 height 8
click at [531, 95] on button "Replace" at bounding box center [533, 97] width 26 height 8
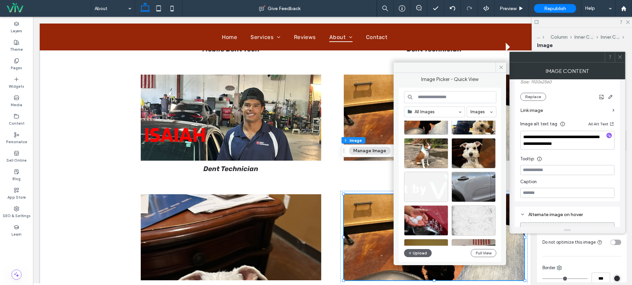
scroll to position [126, 0]
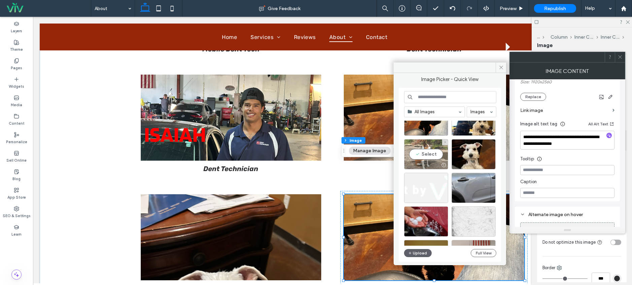
click at [430, 152] on div "Select" at bounding box center [426, 154] width 44 height 30
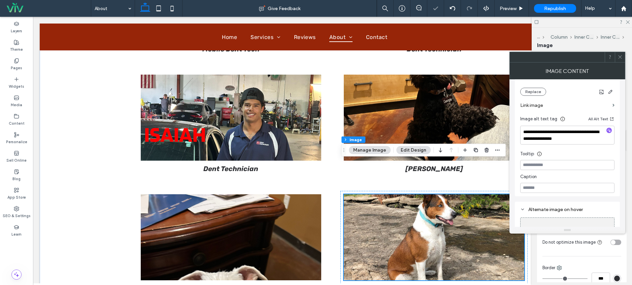
scroll to position [1187, 0]
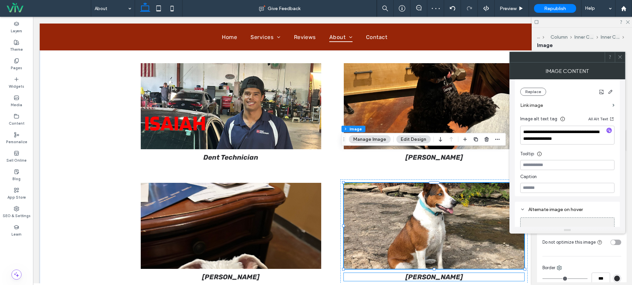
click at [429, 273] on strong "[PERSON_NAME]" at bounding box center [434, 277] width 58 height 8
click at [429, 273] on div "[PERSON_NAME]" at bounding box center [434, 277] width 181 height 8
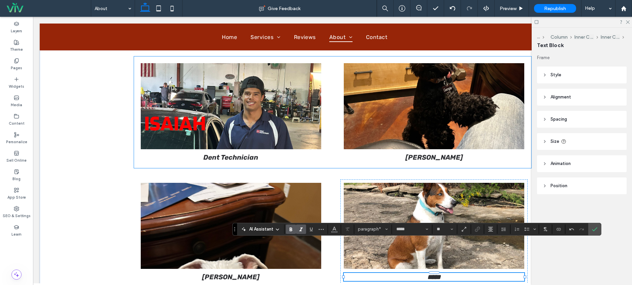
click at [459, 153] on p "[PERSON_NAME]" at bounding box center [434, 157] width 181 height 8
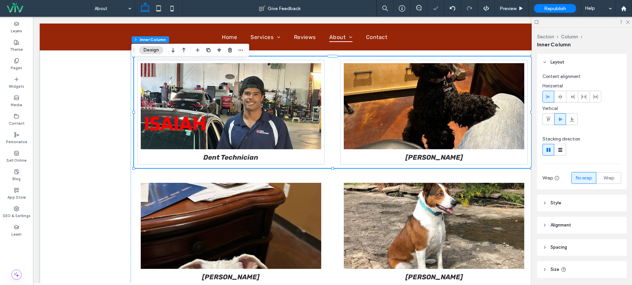
click at [454, 153] on p "[PERSON_NAME]" at bounding box center [434, 157] width 181 height 8
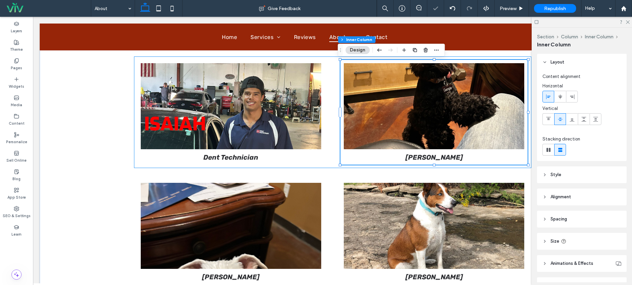
click at [451, 153] on p "[PERSON_NAME]" at bounding box center [434, 157] width 181 height 8
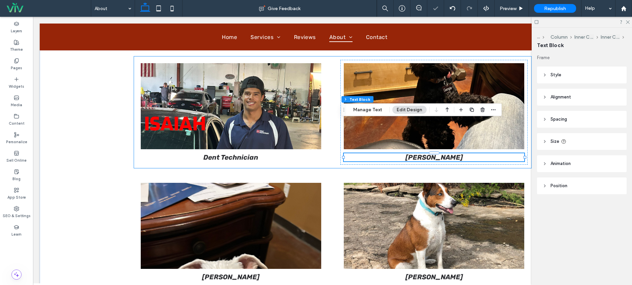
click at [448, 153] on p "[PERSON_NAME]" at bounding box center [434, 157] width 181 height 8
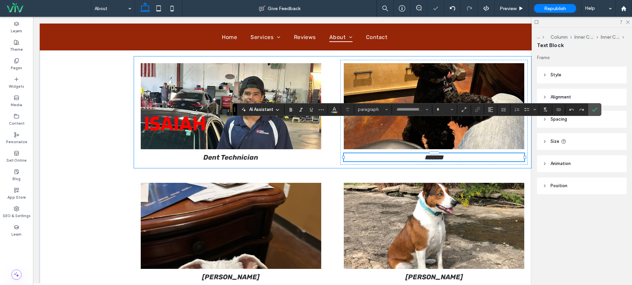
type input "*****"
type input "**"
click at [455, 153] on p "*******" at bounding box center [434, 157] width 181 height 8
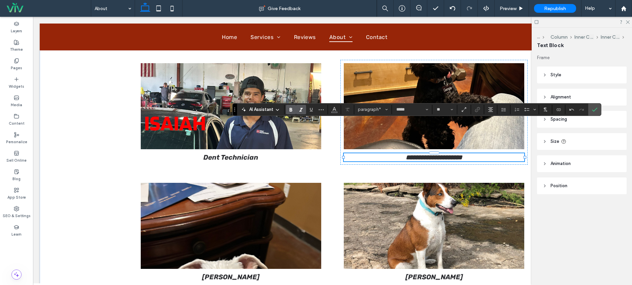
click at [418, 154] on strong "**********" at bounding box center [433, 157] width 57 height 7
click at [420, 154] on strong "**********" at bounding box center [433, 157] width 57 height 7
click at [422, 154] on strong "**********" at bounding box center [433, 157] width 57 height 7
click at [425, 154] on strong "**********" at bounding box center [433, 157] width 57 height 7
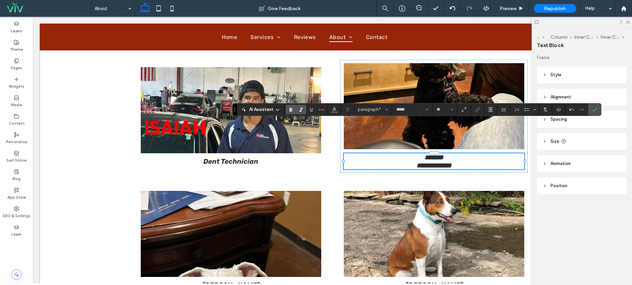
click at [455, 162] on p "**********" at bounding box center [434, 166] width 181 height 8
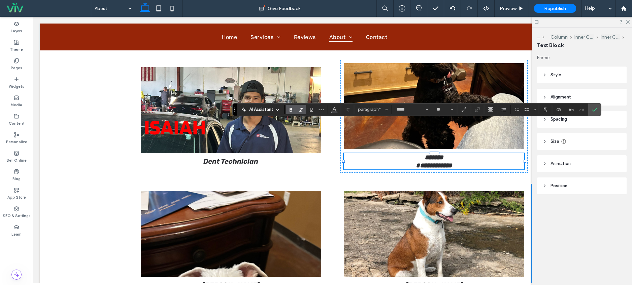
click at [227, 281] on strong "[PERSON_NAME]" at bounding box center [231, 285] width 58 height 8
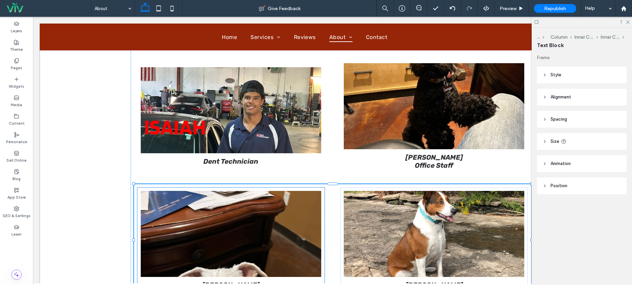
click at [249, 281] on p "[PERSON_NAME]" at bounding box center [231, 285] width 181 height 8
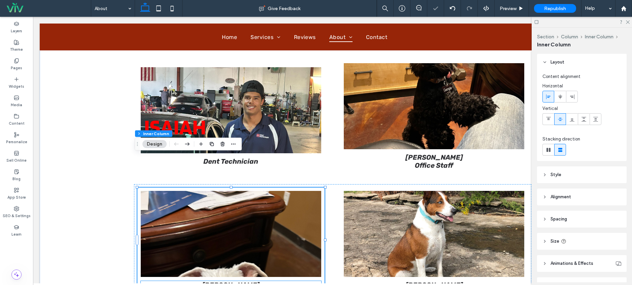
click at [244, 281] on p "[PERSON_NAME]" at bounding box center [231, 285] width 181 height 8
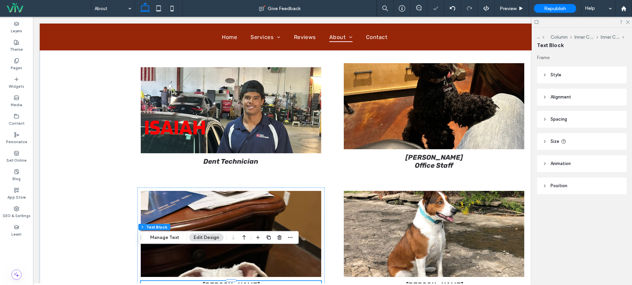
click at [249, 281] on p "[PERSON_NAME]" at bounding box center [231, 285] width 181 height 8
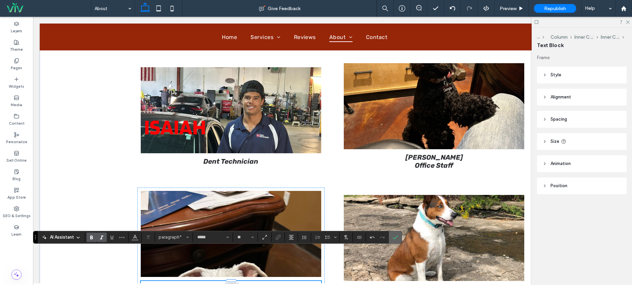
click at [399, 239] on label "Confirm" at bounding box center [395, 237] width 10 height 12
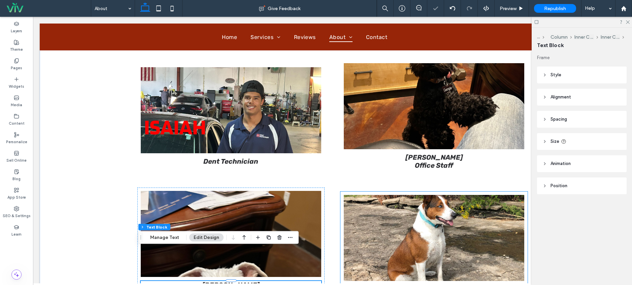
click at [426, 285] on strong "[PERSON_NAME]" at bounding box center [434, 289] width 58 height 8
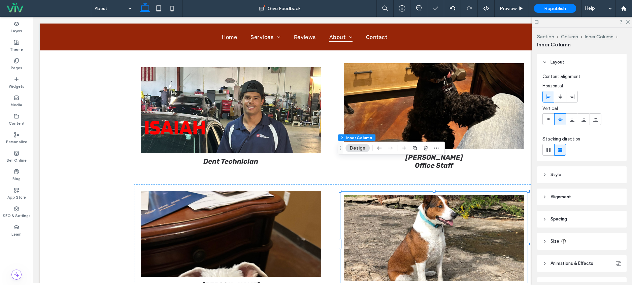
click at [429, 285] on strong "[PERSON_NAME]" at bounding box center [434, 289] width 58 height 8
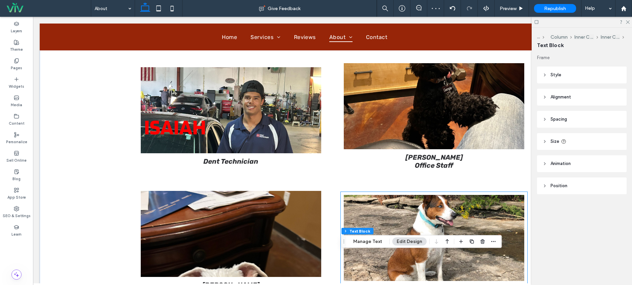
click at [442, 285] on p "[PERSON_NAME]" at bounding box center [434, 289] width 181 height 8
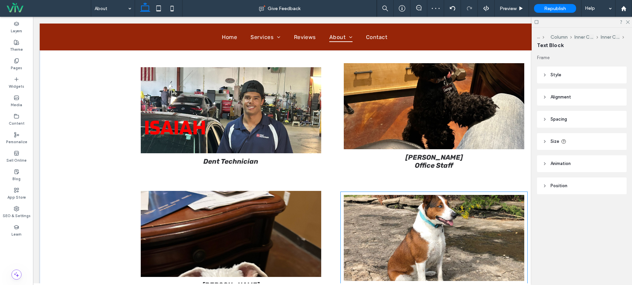
click at [464, 285] on p "****" at bounding box center [434, 289] width 181 height 8
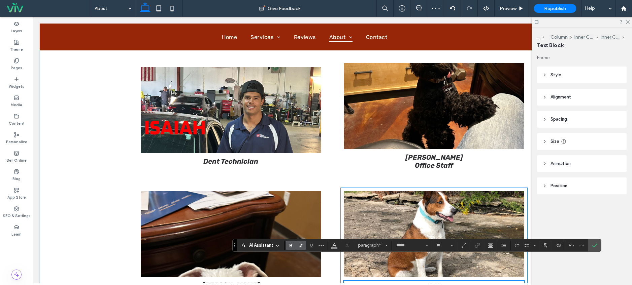
scroll to position [1183, 0]
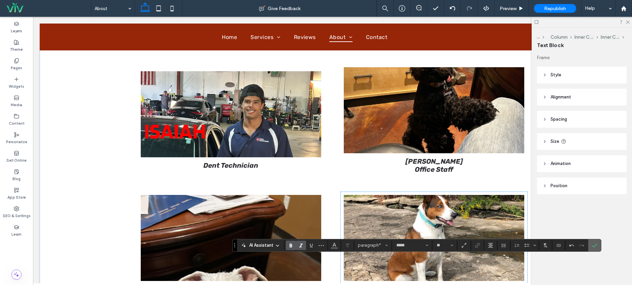
click at [595, 246] on icon "Confirm" at bounding box center [594, 245] width 5 height 5
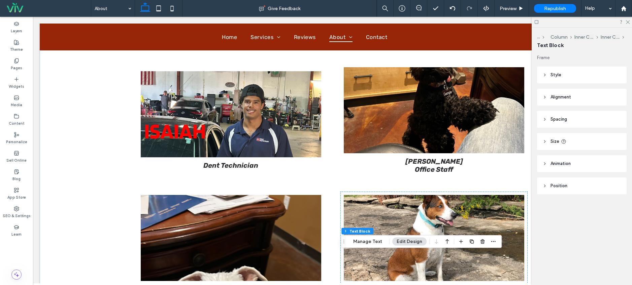
click at [449, 198] on img at bounding box center [434, 238] width 181 height 86
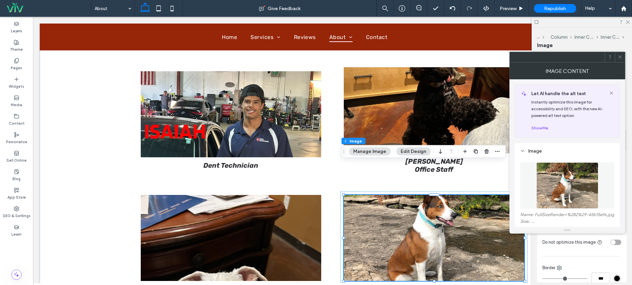
click at [441, 195] on div at bounding box center [434, 238] width 181 height 86
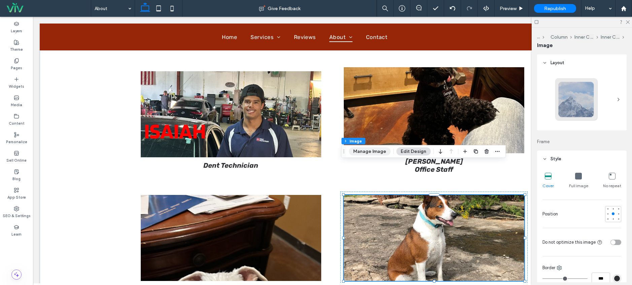
click at [378, 154] on button "Manage Image" at bounding box center [370, 152] width 42 height 8
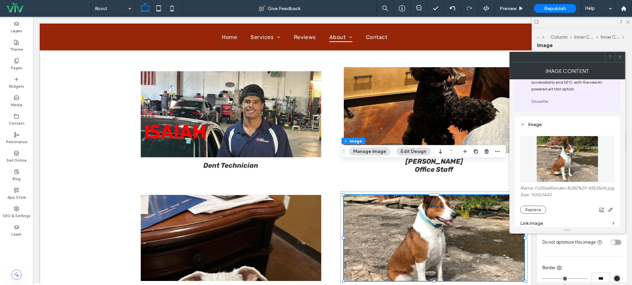
scroll to position [66, 0]
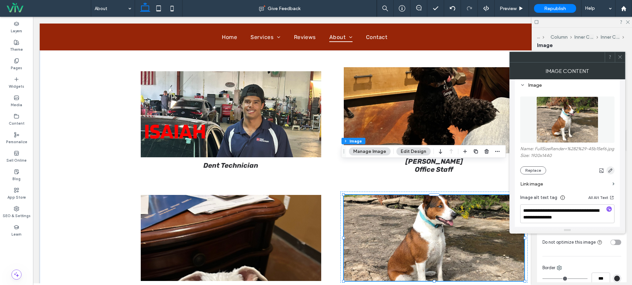
click at [610, 173] on icon "button" at bounding box center [609, 170] width 5 height 5
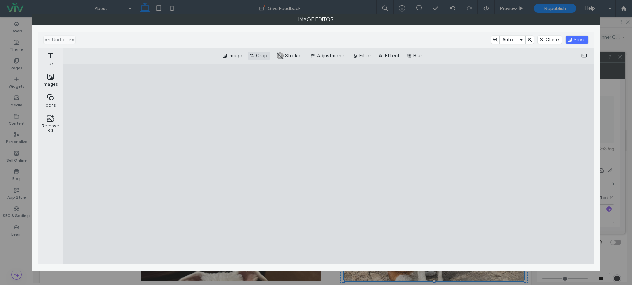
click at [257, 58] on button "Crop" at bounding box center [259, 56] width 22 height 8
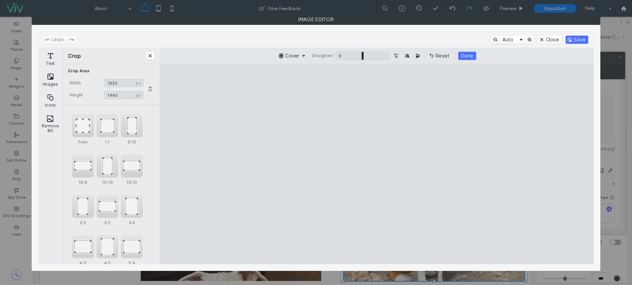
type input "****"
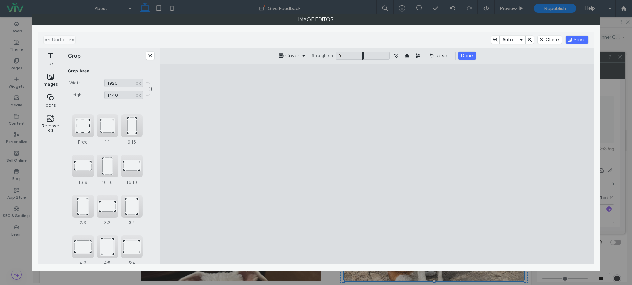
type input "****"
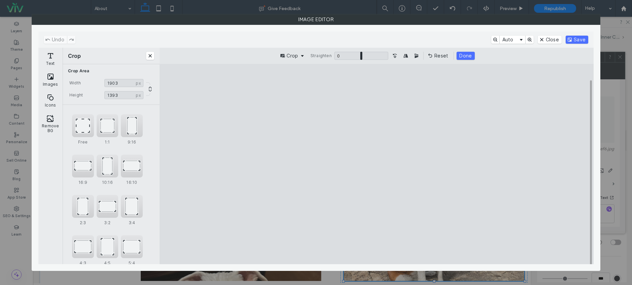
type input "****"
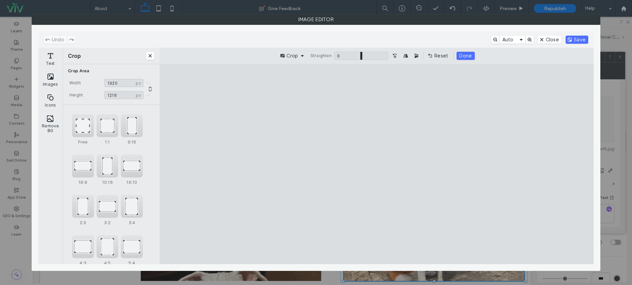
type input "****"
drag, startPoint x: 482, startPoint y: 245, endPoint x: 500, endPoint y: 222, distance: 29.0
click at [376, 164] on cesdk-canvas "Editor canvas" at bounding box center [376, 164] width 0 height 0
click at [580, 43] on button "Save" at bounding box center [576, 40] width 23 height 8
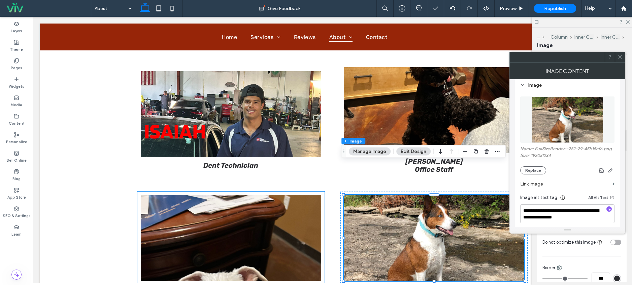
click at [266, 233] on img at bounding box center [231, 238] width 181 height 86
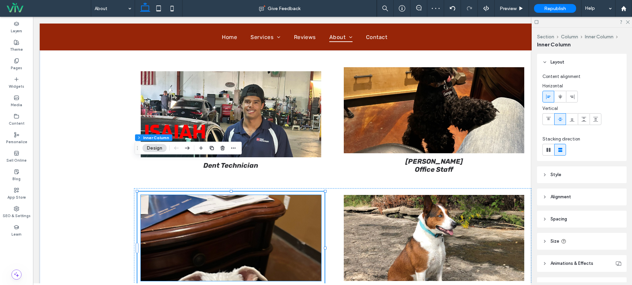
click at [212, 203] on img at bounding box center [231, 238] width 181 height 86
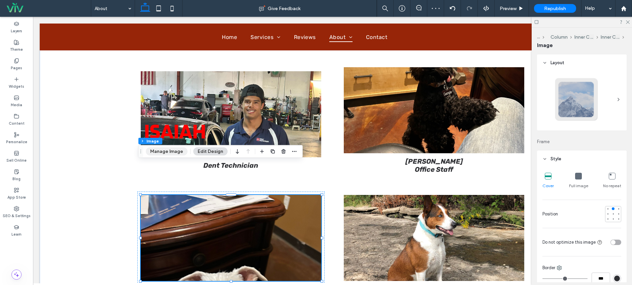
click at [172, 154] on button "Manage Image" at bounding box center [167, 152] width 42 height 8
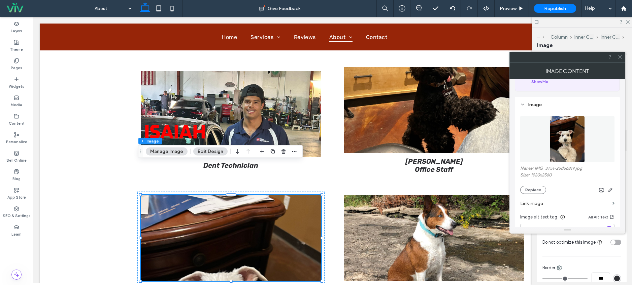
scroll to position [54, 0]
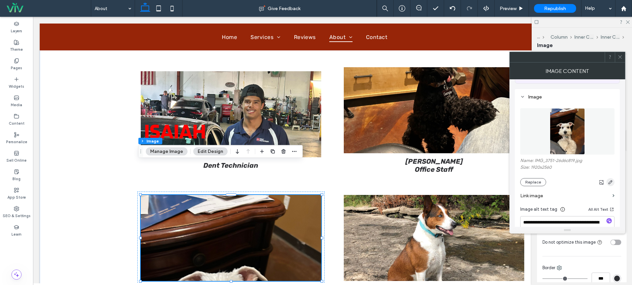
click at [610, 182] on use "button" at bounding box center [610, 182] width 4 height 4
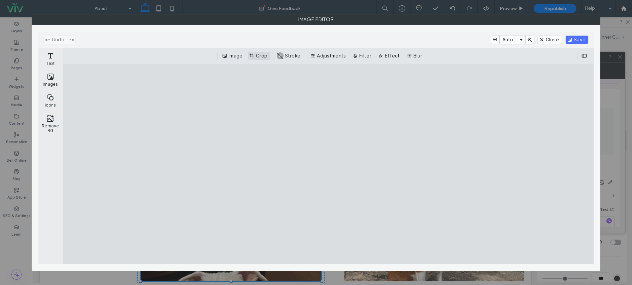
click at [257, 56] on button "Crop" at bounding box center [259, 56] width 22 height 8
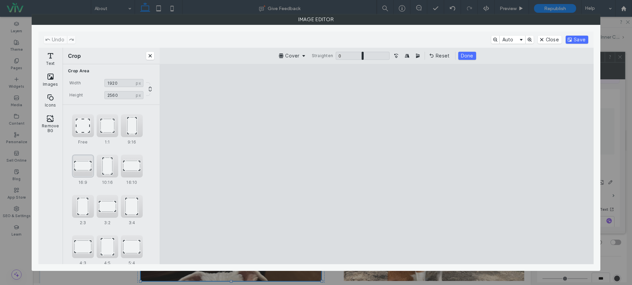
click at [84, 168] on div "16:9" at bounding box center [83, 166] width 22 height 23
type input "*******"
click at [575, 43] on button "Save" at bounding box center [576, 40] width 23 height 8
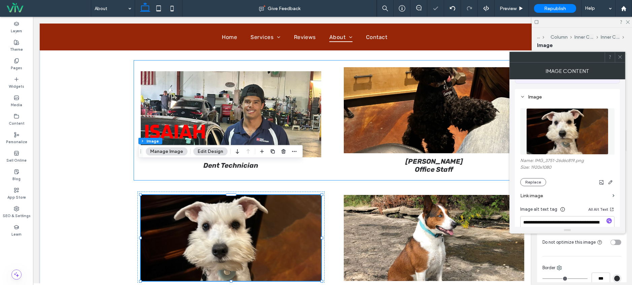
click at [440, 93] on img at bounding box center [434, 110] width 181 height 86
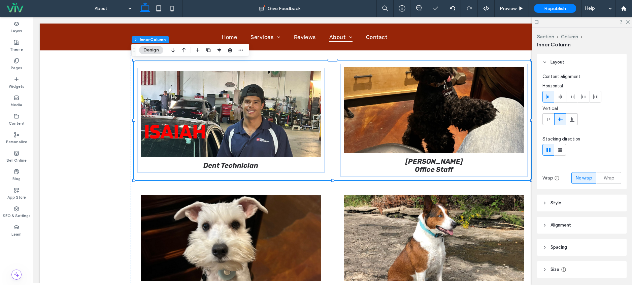
click at [422, 84] on img at bounding box center [434, 110] width 181 height 86
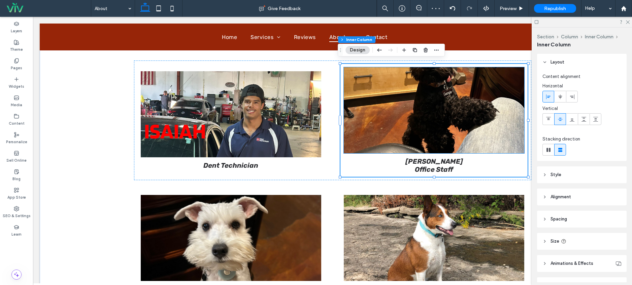
click at [355, 75] on img at bounding box center [434, 110] width 181 height 86
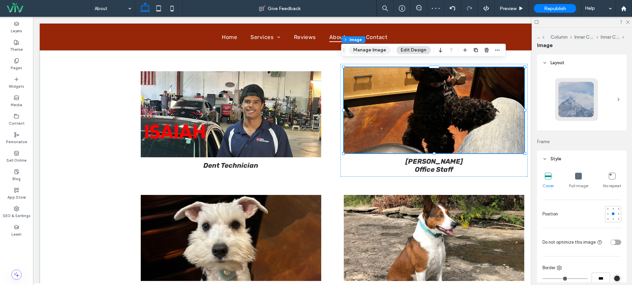
click at [358, 52] on button "Manage Image" at bounding box center [370, 50] width 42 height 8
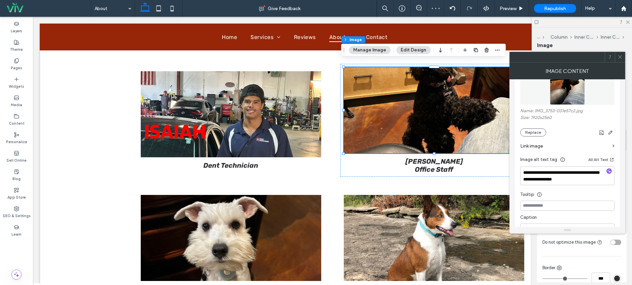
scroll to position [119, 0]
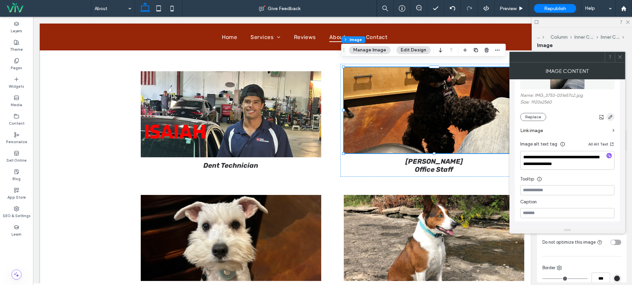
click at [608, 116] on icon "button" at bounding box center [609, 116] width 5 height 5
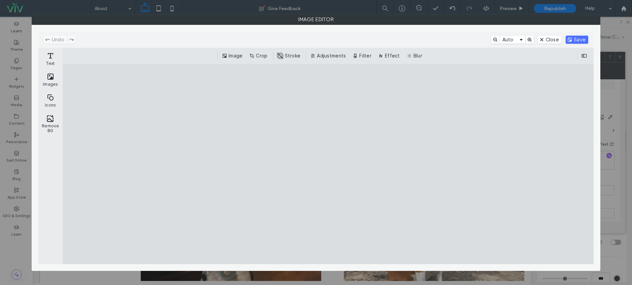
click at [256, 58] on button "Crop" at bounding box center [259, 56] width 22 height 8
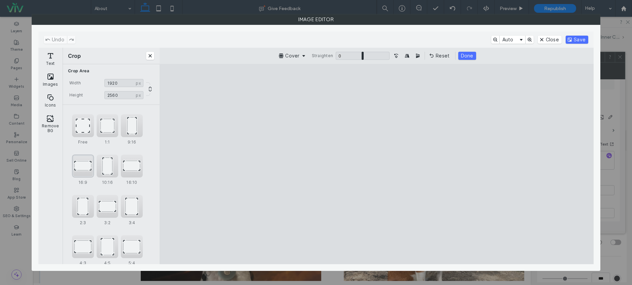
click at [88, 168] on div "16:9" at bounding box center [83, 166] width 22 height 23
type input "*******"
drag, startPoint x: 472, startPoint y: 144, endPoint x: 464, endPoint y: 208, distance: 64.8
click at [376, 164] on cesdk-canvas "Editor canvas" at bounding box center [376, 164] width 0 height 0
click at [578, 34] on div "Undo Auto Close Save" at bounding box center [315, 40] width 555 height 16
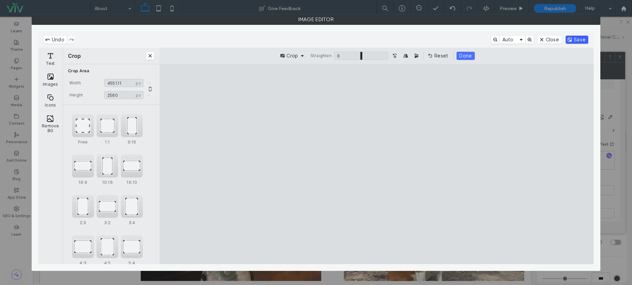
click at [579, 38] on button "Save" at bounding box center [576, 40] width 23 height 8
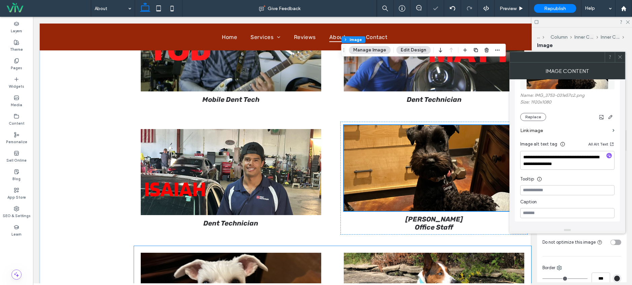
scroll to position [1124, 0]
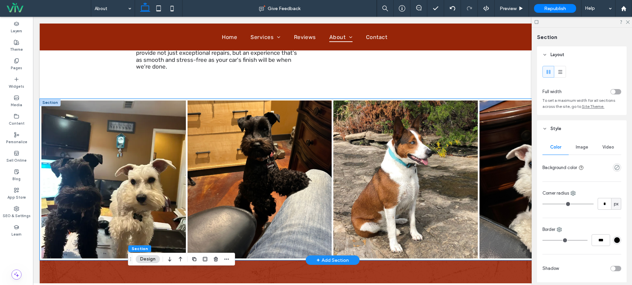
scroll to position [297, 0]
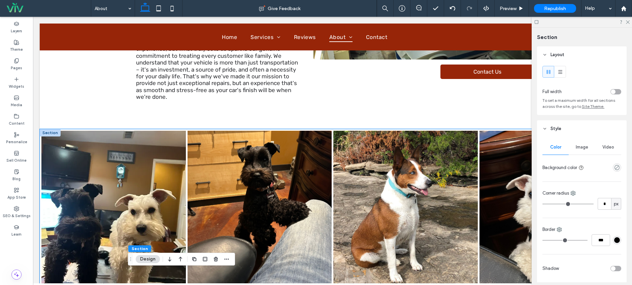
click at [91, 171] on link at bounding box center [113, 210] width 144 height 158
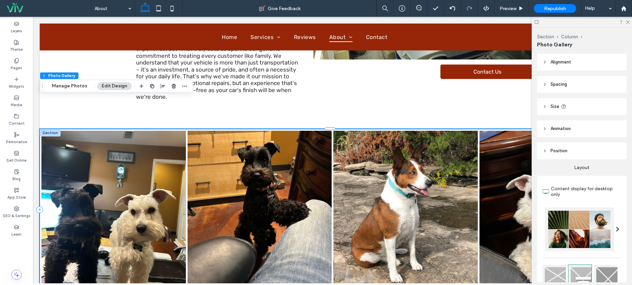
click at [52, 129] on div at bounding box center [50, 132] width 21 height 7
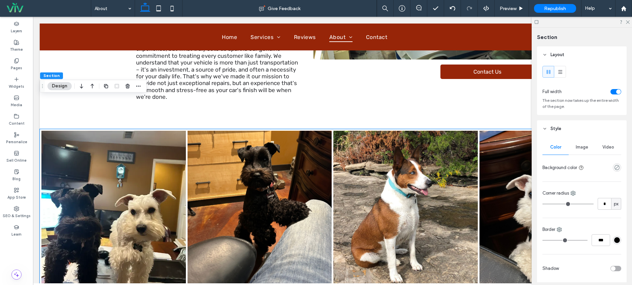
click at [55, 131] on link at bounding box center [113, 210] width 144 height 158
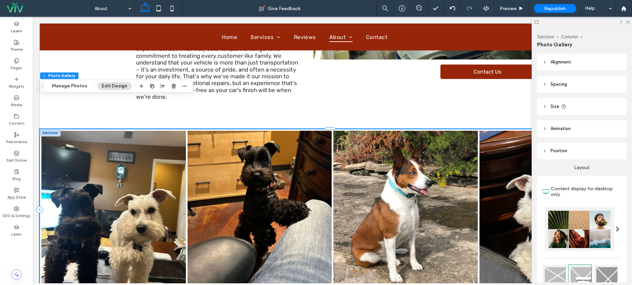
click at [130, 131] on link at bounding box center [113, 210] width 144 height 158
click at [240, 83] on div "Customer Focused Dent Repair Shop - Merriam, KS Founded in 1990, Dent Physician…" at bounding box center [333, 1] width 404 height 256
click at [628, 22] on icon at bounding box center [627, 22] width 4 height 4
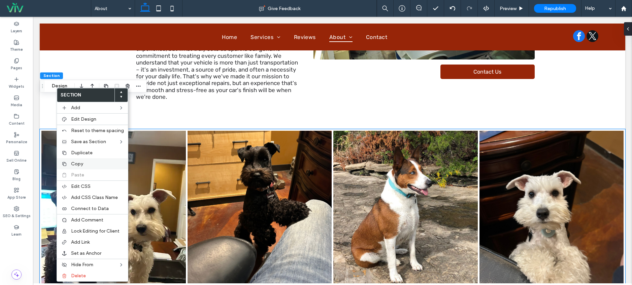
click at [89, 159] on div "Copy" at bounding box center [92, 163] width 71 height 11
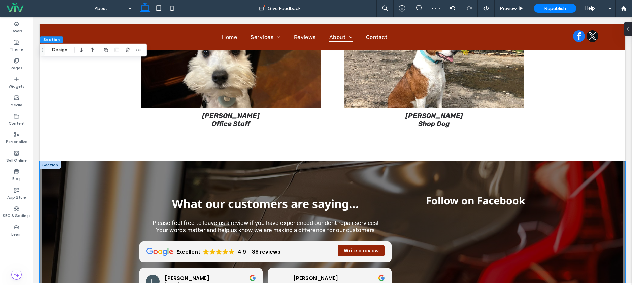
scroll to position [1357, 0]
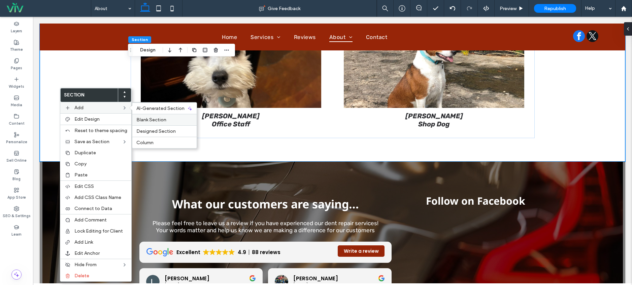
click at [150, 120] on span "Blank Section" at bounding box center [151, 120] width 30 height 6
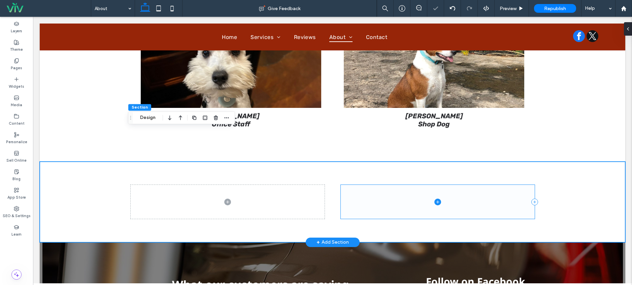
click at [399, 185] on span at bounding box center [438, 202] width 194 height 34
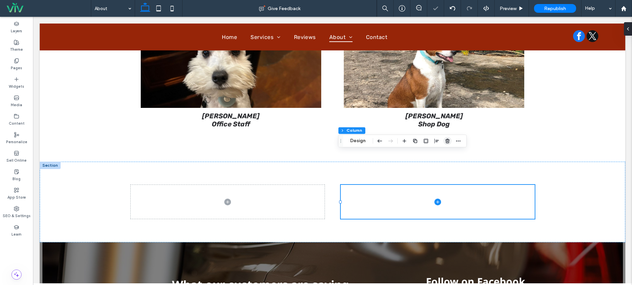
click at [444, 142] on span "button" at bounding box center [447, 141] width 8 height 8
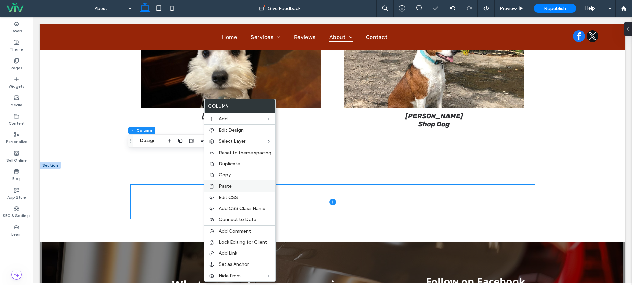
click at [218, 183] on span "Paste" at bounding box center [224, 186] width 13 height 6
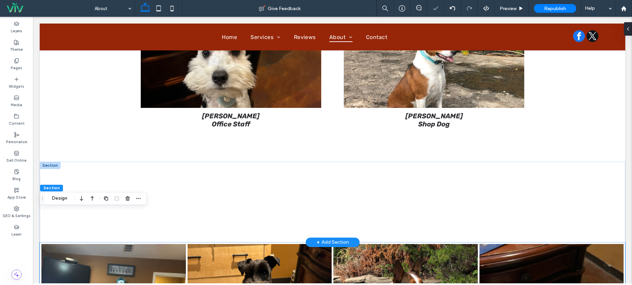
click at [47, 162] on div at bounding box center [50, 165] width 21 height 7
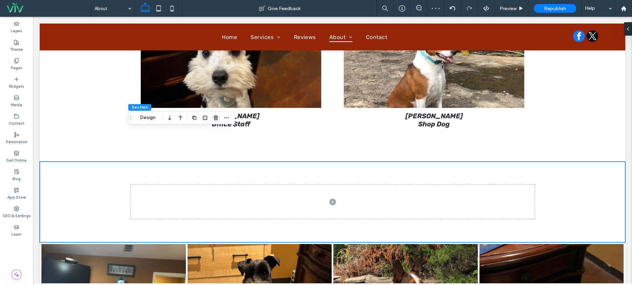
click at [214, 119] on icon "button" at bounding box center [215, 117] width 5 height 5
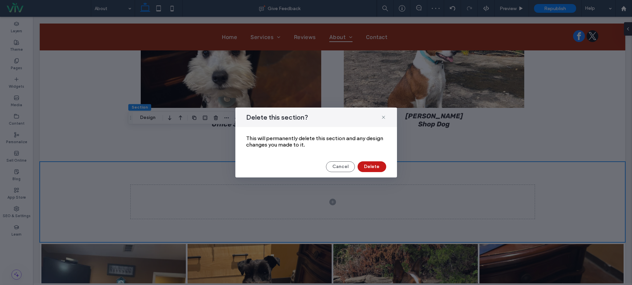
click at [370, 167] on button "Delete" at bounding box center [371, 167] width 29 height 11
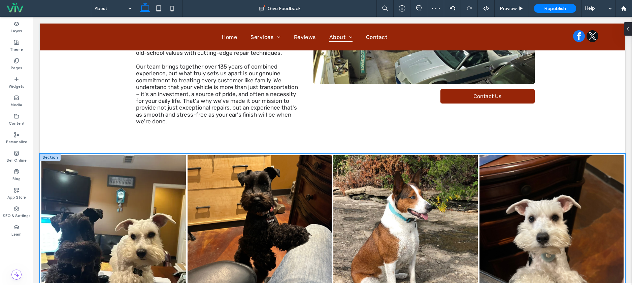
scroll to position [224, 0]
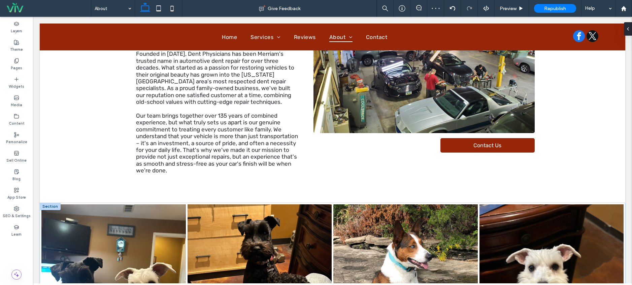
click at [46, 203] on div at bounding box center [50, 206] width 21 height 7
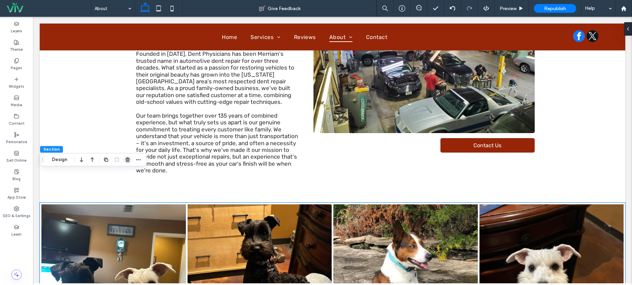
click at [130, 160] on icon "button" at bounding box center [127, 159] width 5 height 5
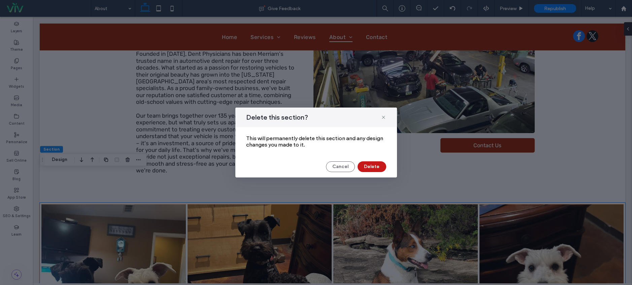
click at [371, 167] on button "Delete" at bounding box center [371, 167] width 29 height 11
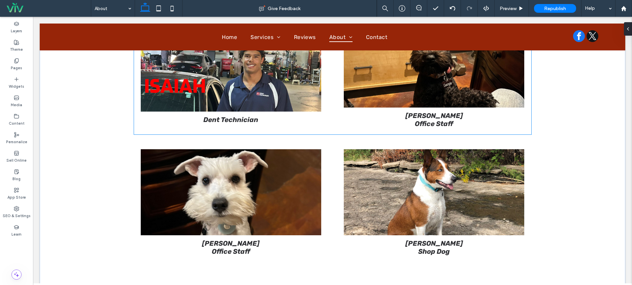
scroll to position [1092, 0]
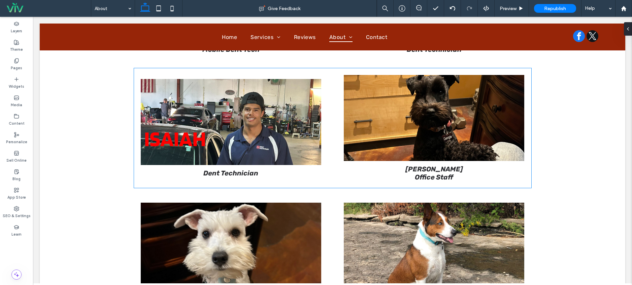
scroll to position [1015, 0]
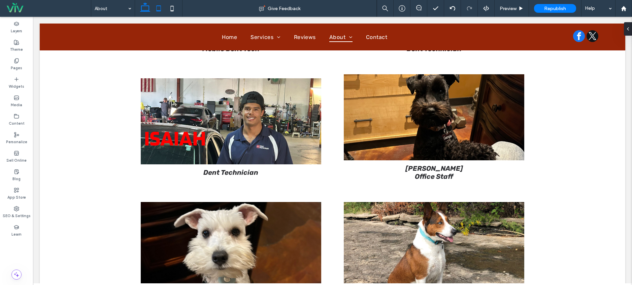
click at [160, 7] on icon at bounding box center [158, 8] width 13 height 13
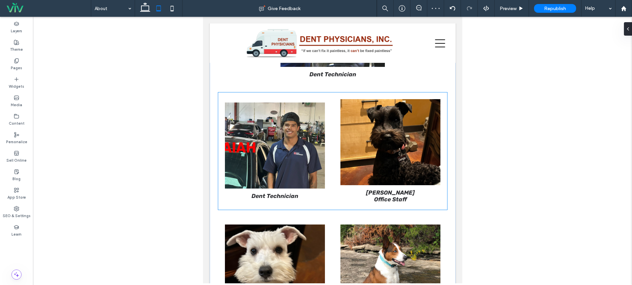
scroll to position [1180, 0]
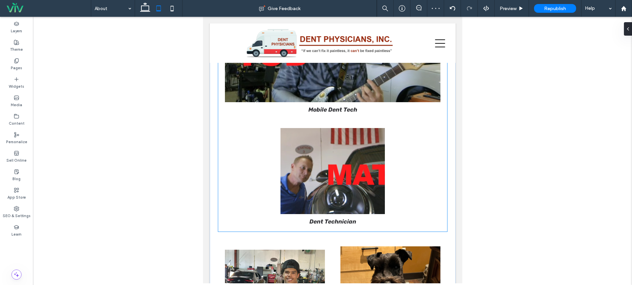
click at [337, 156] on img at bounding box center [332, 171] width 104 height 86
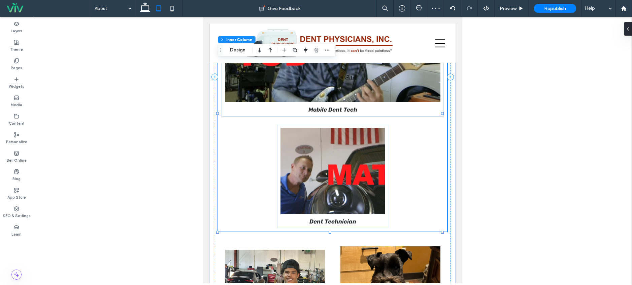
click at [337, 146] on img at bounding box center [332, 171] width 104 height 86
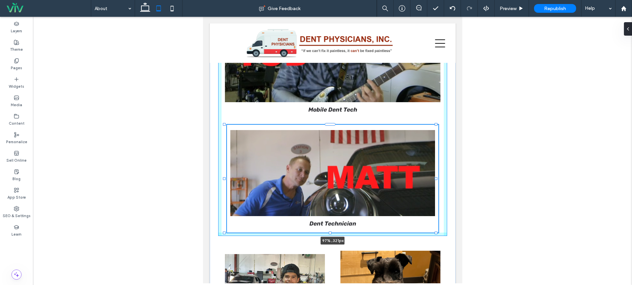
scroll to position [39, 0]
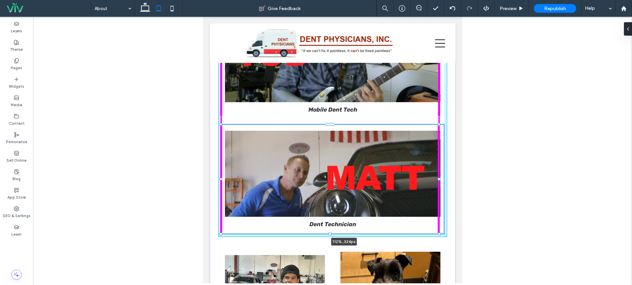
drag, startPoint x: 385, startPoint y: 222, endPoint x: 453, endPoint y: 227, distance: 68.2
type input "***"
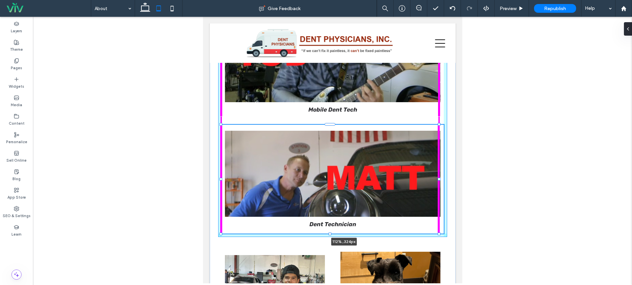
type input "***"
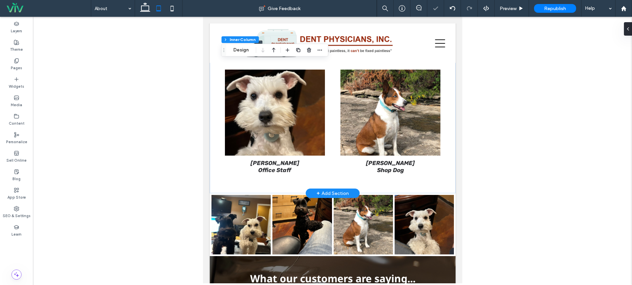
scroll to position [1241, 0]
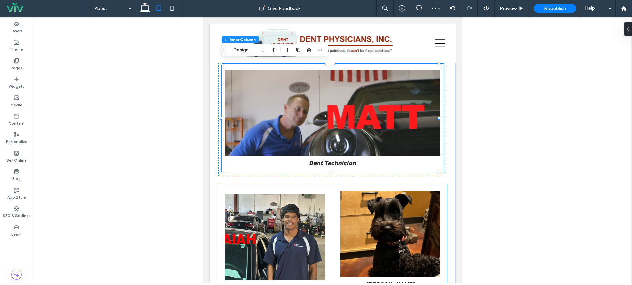
click at [314, 214] on img at bounding box center [274, 237] width 100 height 86
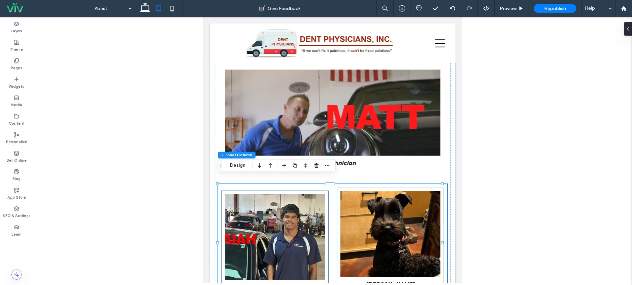
click at [313, 194] on img at bounding box center [274, 237] width 100 height 86
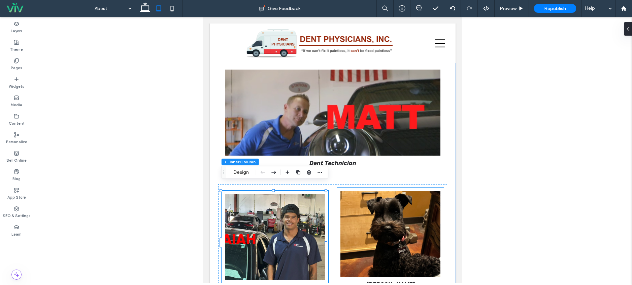
click at [338, 188] on div "Georgie Office Staff" at bounding box center [389, 243] width 107 height 111
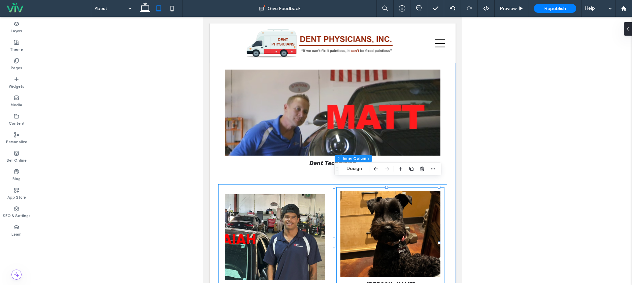
click at [331, 184] on div "Dent Technician Georgie Office Staff" at bounding box center [332, 242] width 229 height 117
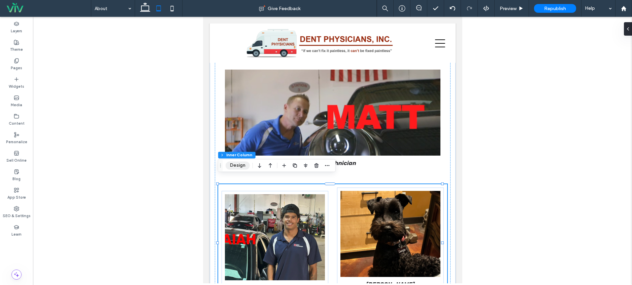
click at [238, 168] on button "Design" at bounding box center [237, 166] width 24 height 8
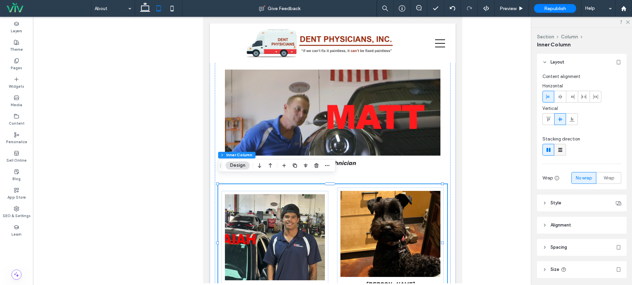
click at [563, 150] on div at bounding box center [559, 149] width 11 height 11
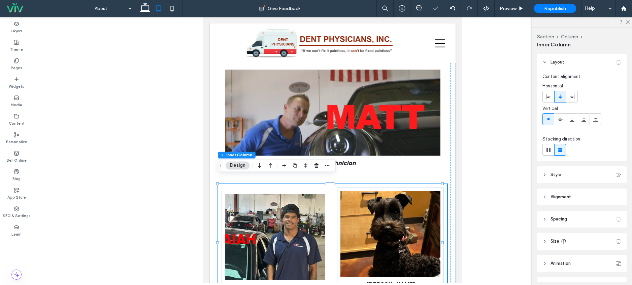
type input "**"
type input "****"
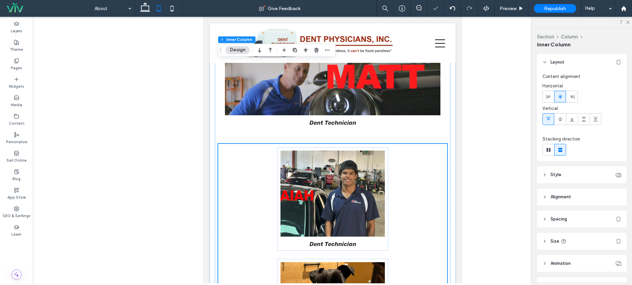
scroll to position [1376, 0]
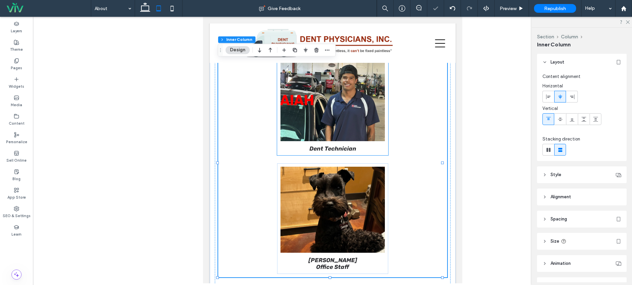
click at [354, 100] on img at bounding box center [332, 98] width 104 height 86
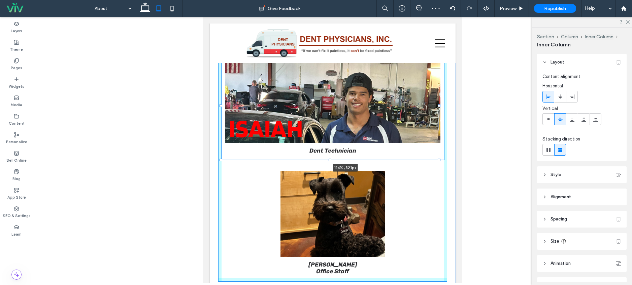
scroll to position [39, 0]
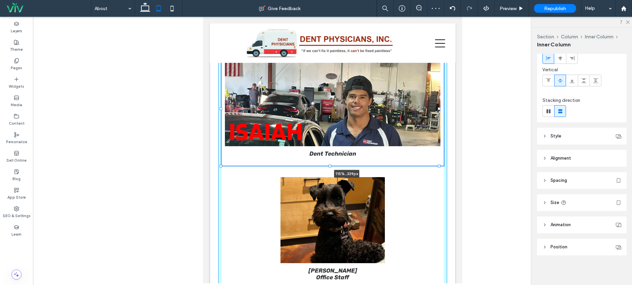
drag, startPoint x: 384, startPoint y: 147, endPoint x: 454, endPoint y: 158, distance: 71.4
type input "***"
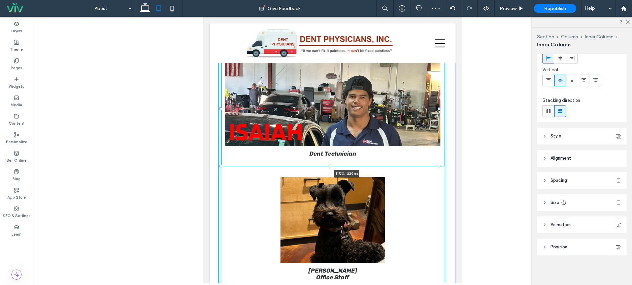
type input "***"
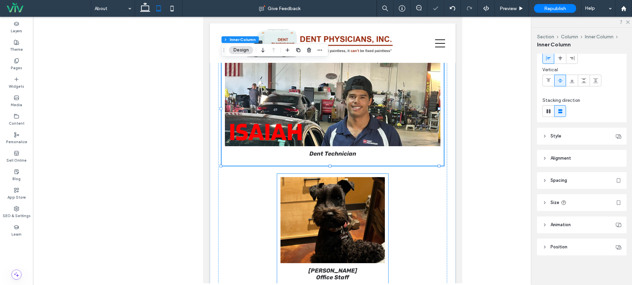
click at [370, 223] on img at bounding box center [332, 220] width 104 height 86
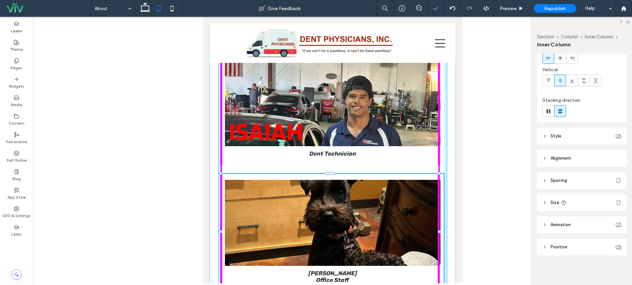
type input "***"
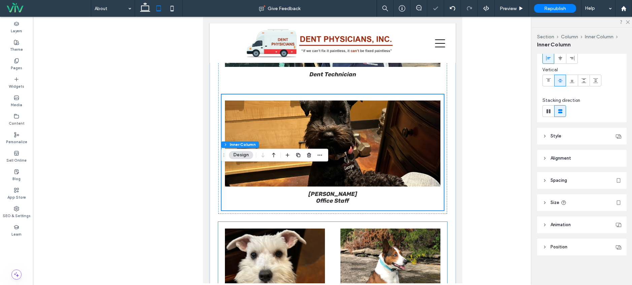
scroll to position [1501, 0]
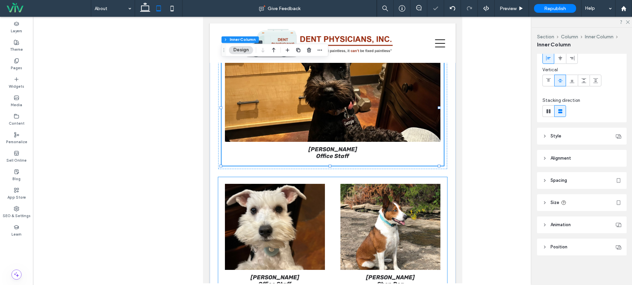
click at [283, 211] on img at bounding box center [274, 227] width 100 height 86
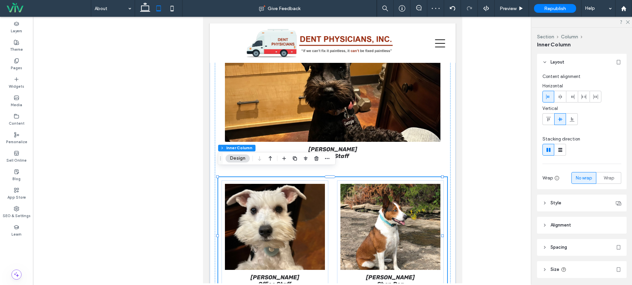
click at [331, 189] on div "[PERSON_NAME] Office Staff Luke Shop Dog" at bounding box center [332, 235] width 229 height 117
click at [558, 149] on use at bounding box center [560, 150] width 4 height 4
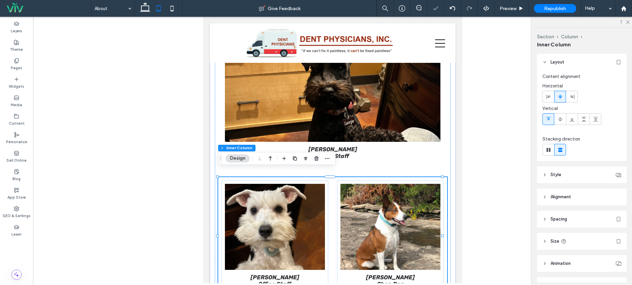
type input "**"
type input "****"
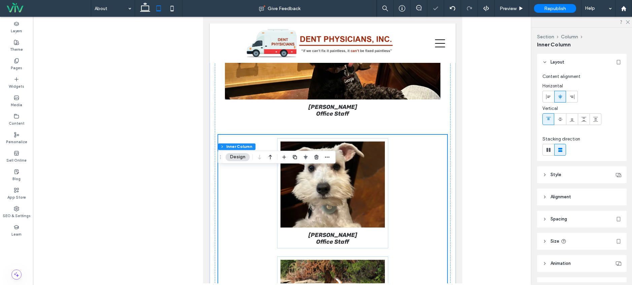
scroll to position [1634, 0]
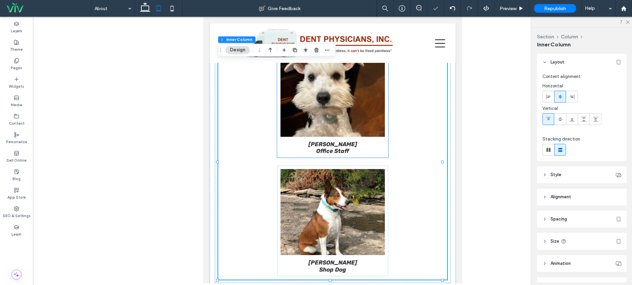
click at [373, 148] on p "Office Staff" at bounding box center [332, 151] width 104 height 7
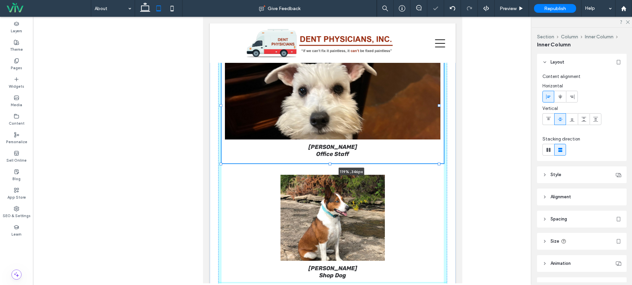
scroll to position [39, 0]
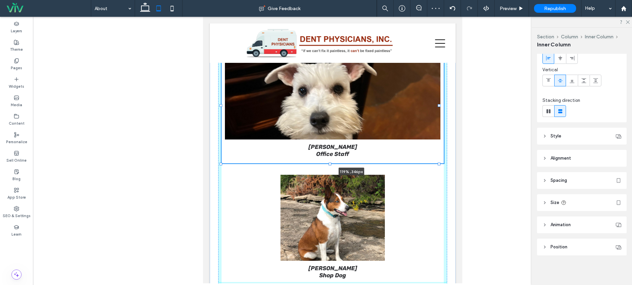
drag, startPoint x: 385, startPoint y: 151, endPoint x: 460, endPoint y: 157, distance: 75.6
type input "***"
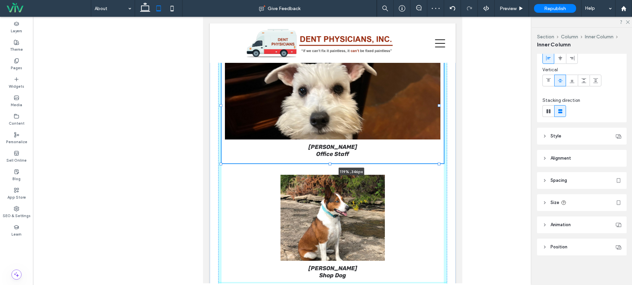
type input "***"
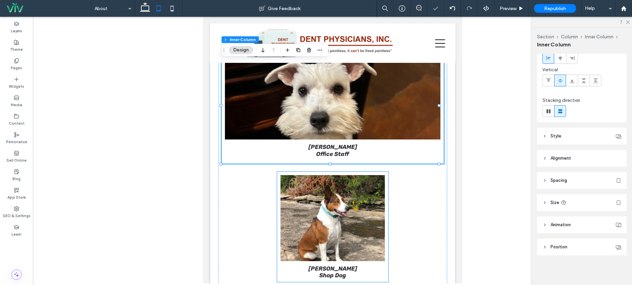
click at [374, 219] on img at bounding box center [332, 218] width 104 height 86
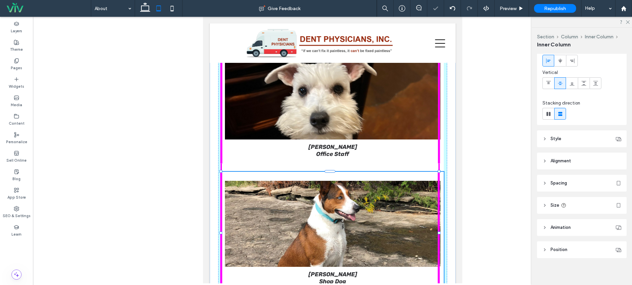
drag, startPoint x: 384, startPoint y: 276, endPoint x: 463, endPoint y: 288, distance: 80.3
type input "***"
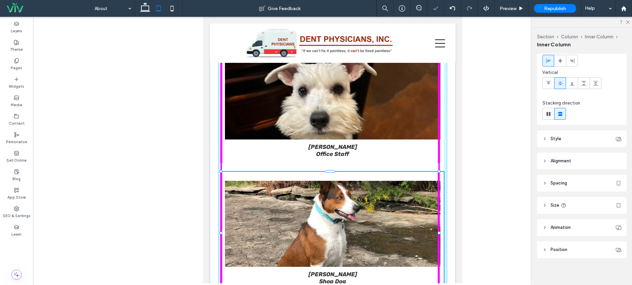
type input "***"
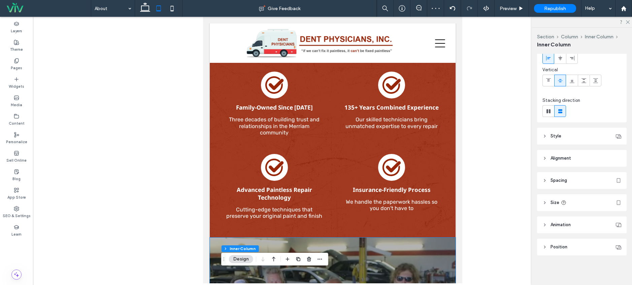
scroll to position [166, 0]
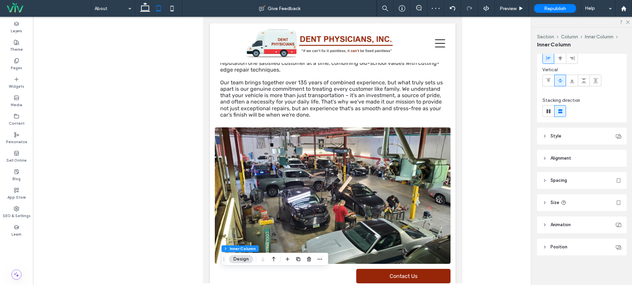
click at [172, 5] on icon at bounding box center [171, 8] width 13 height 13
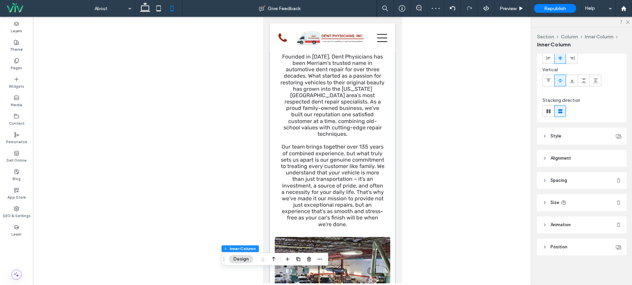
type input "***"
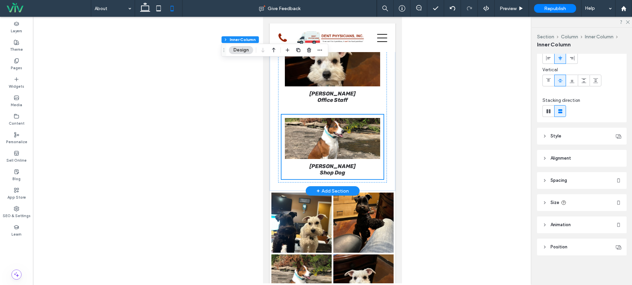
scroll to position [1554, 0]
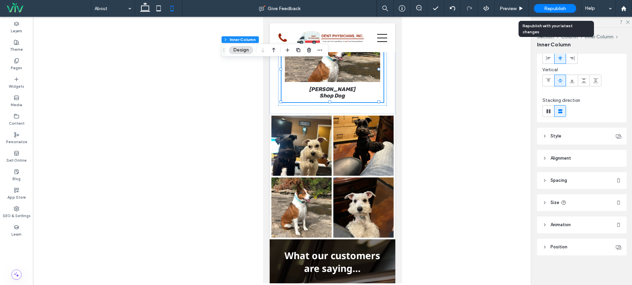
click at [552, 9] on span "Republish" at bounding box center [555, 9] width 22 height 6
